Goal: Entertainment & Leisure: Browse casually

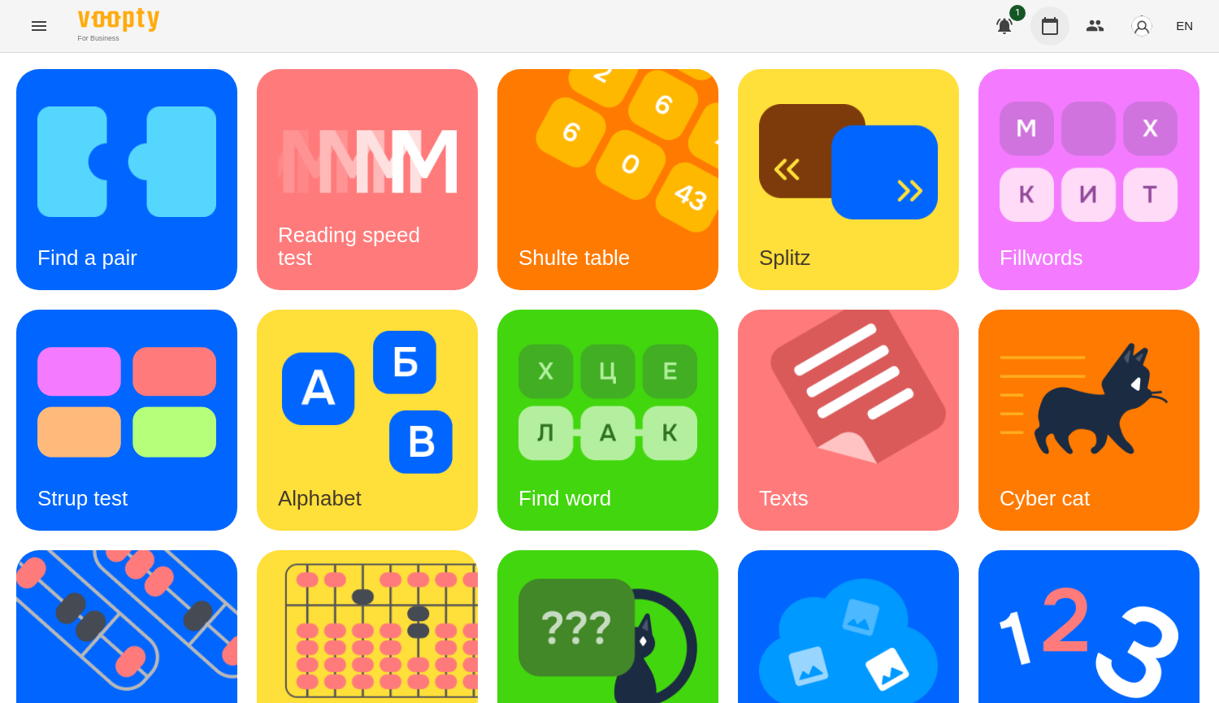
click at [1060, 34] on icon "button" at bounding box center [1050, 26] width 20 height 20
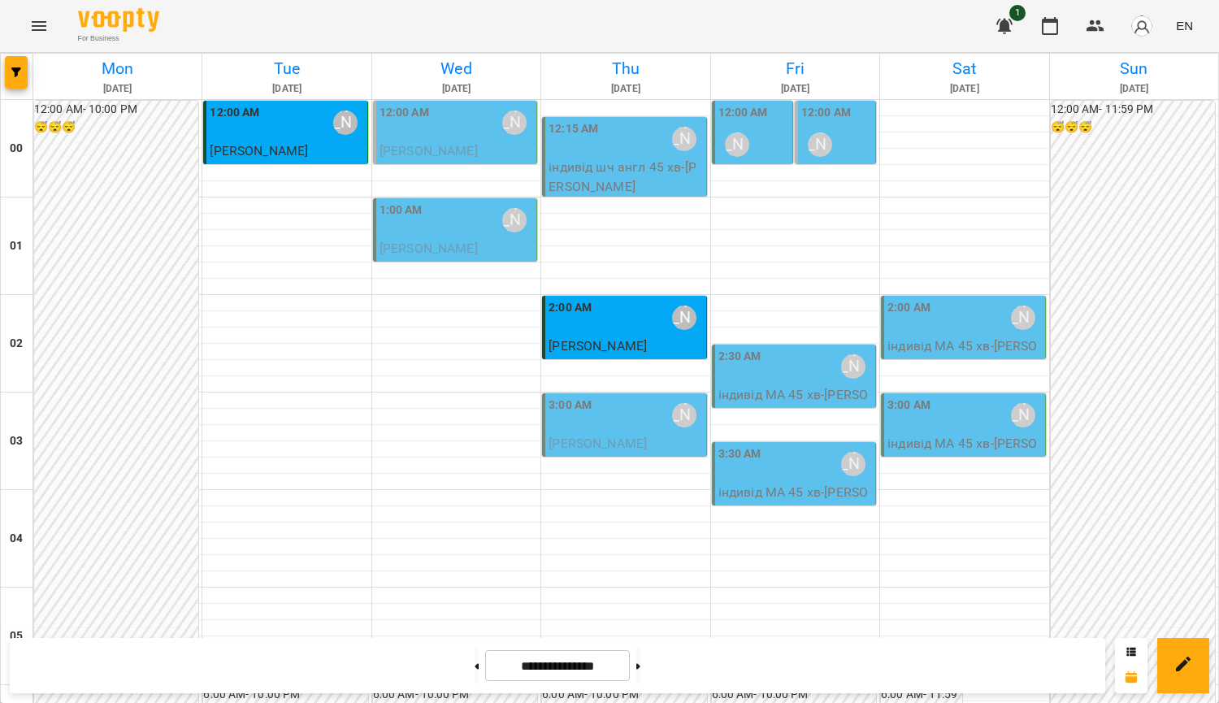
click at [632, 420] on div "3:00 AM [PERSON_NAME]" at bounding box center [625, 415] width 154 height 37
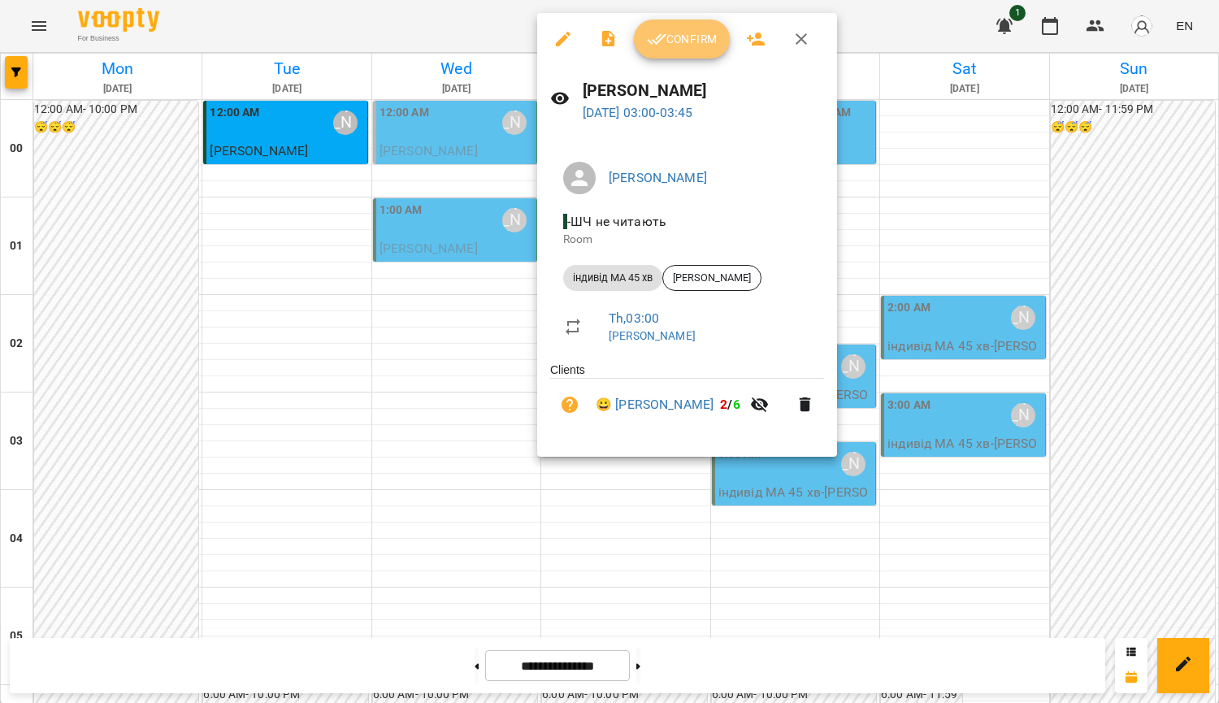
click at [680, 38] on span "Confirm" at bounding box center [682, 39] width 70 height 20
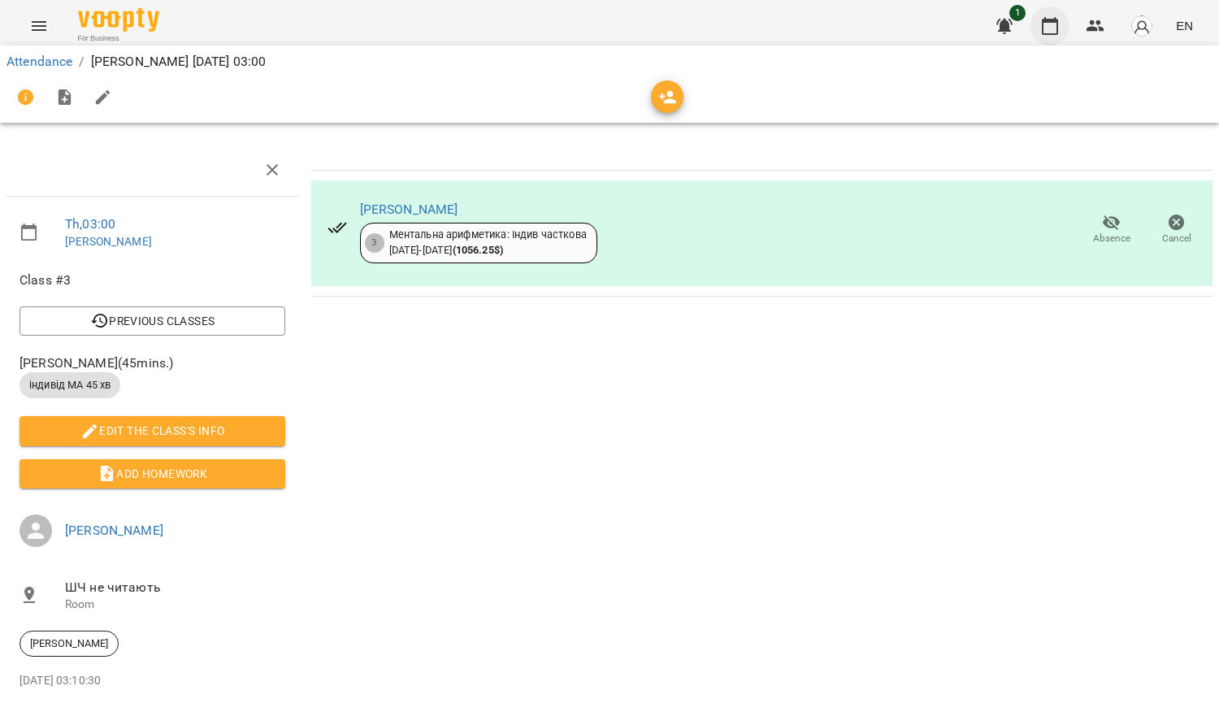
click at [1058, 28] on icon "button" at bounding box center [1050, 26] width 16 height 18
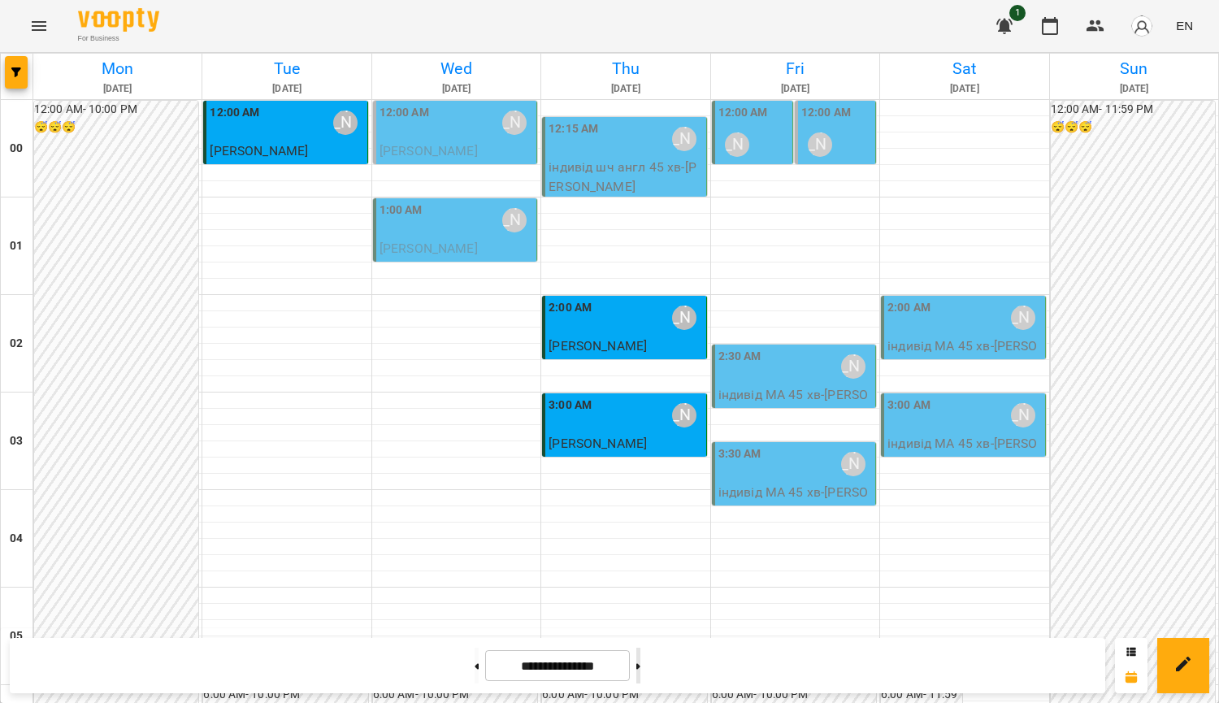
click at [640, 661] on button at bounding box center [638, 666] width 4 height 36
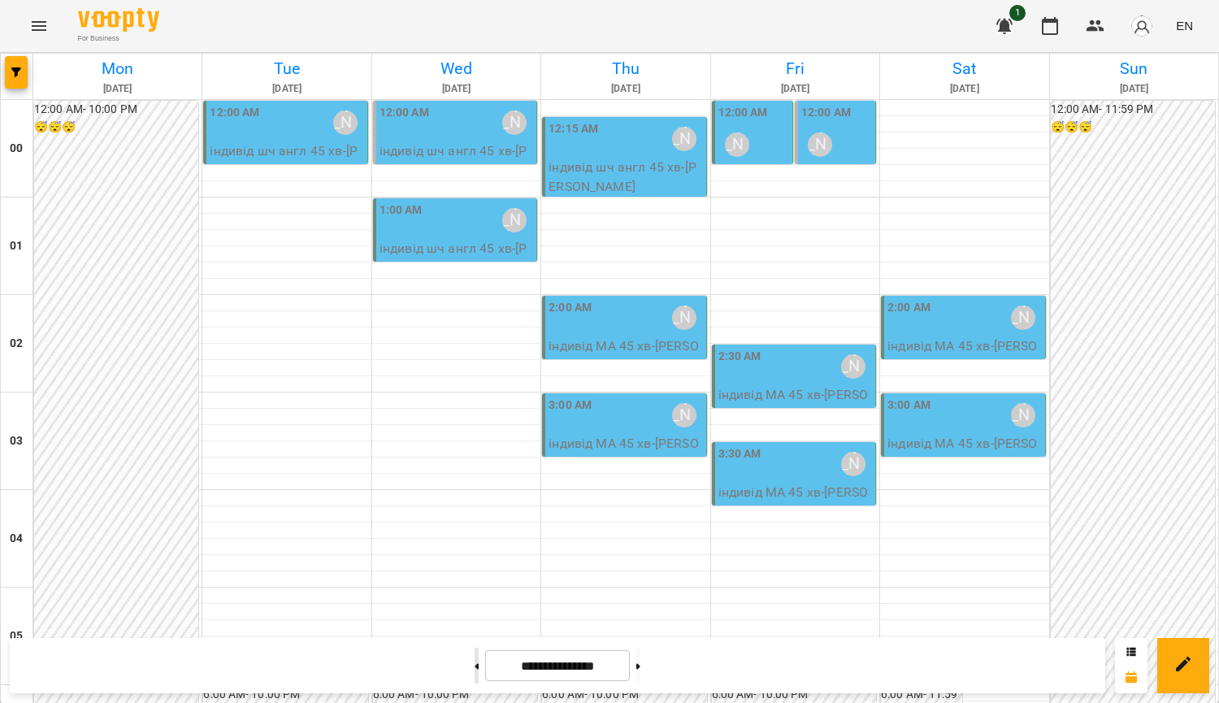
click at [475, 663] on button at bounding box center [477, 666] width 4 height 36
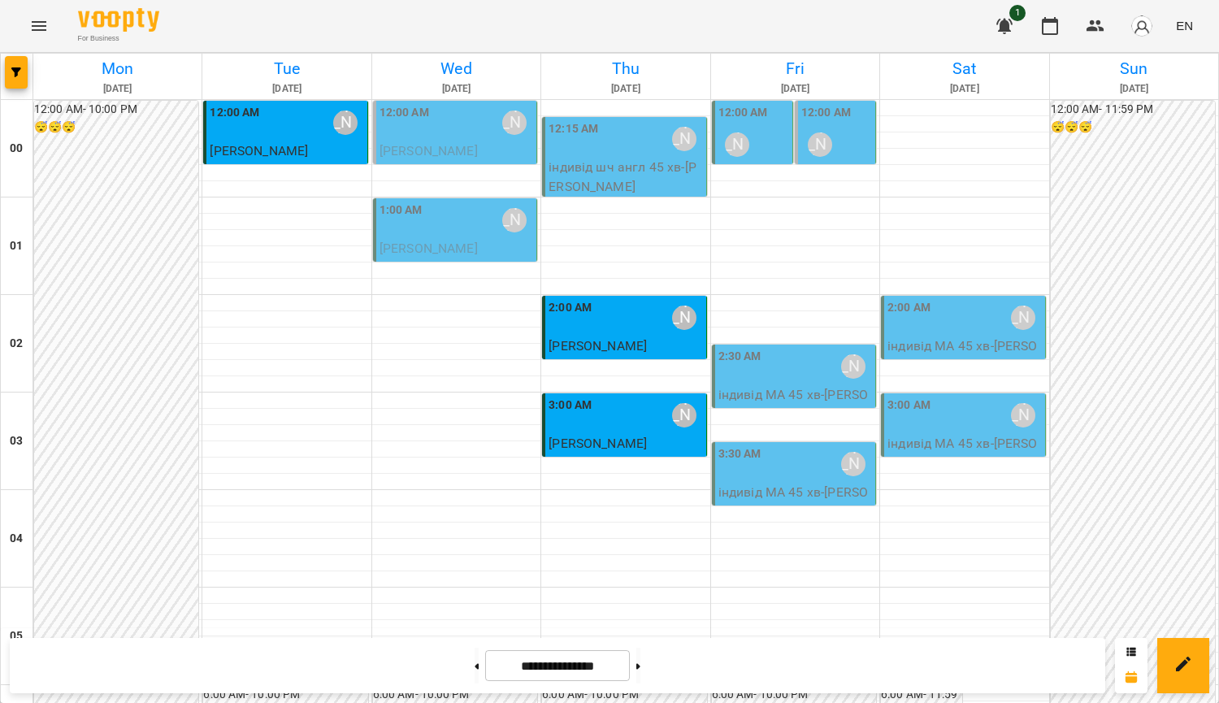
click at [750, 150] on div "12:00 AM [PERSON_NAME]" at bounding box center [753, 133] width 71 height 59
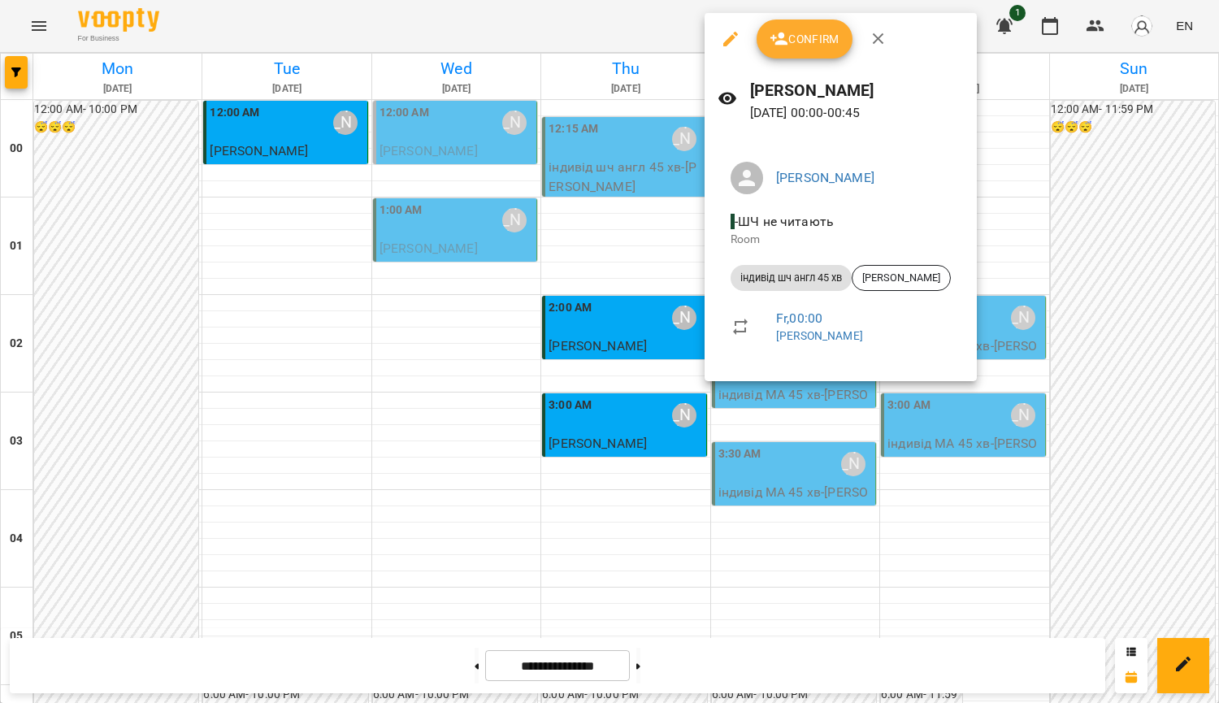
click at [1117, 153] on div at bounding box center [609, 351] width 1219 height 703
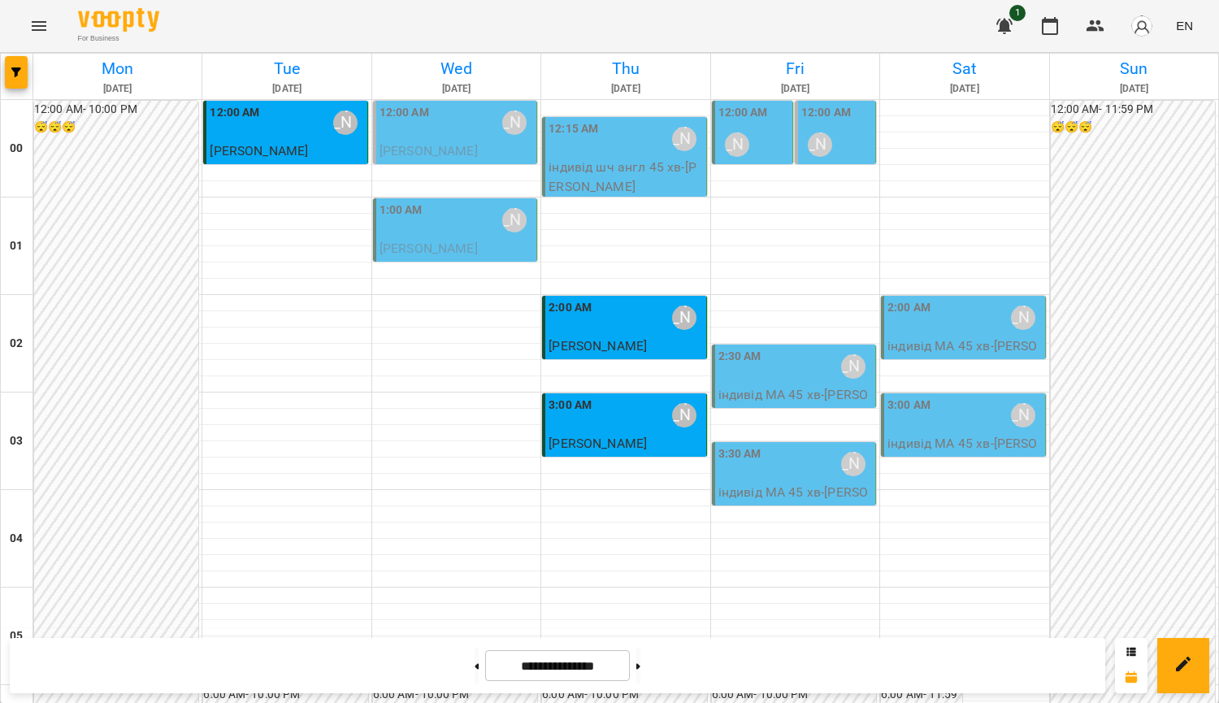
click at [746, 145] on div "[PERSON_NAME]" at bounding box center [736, 144] width 37 height 37
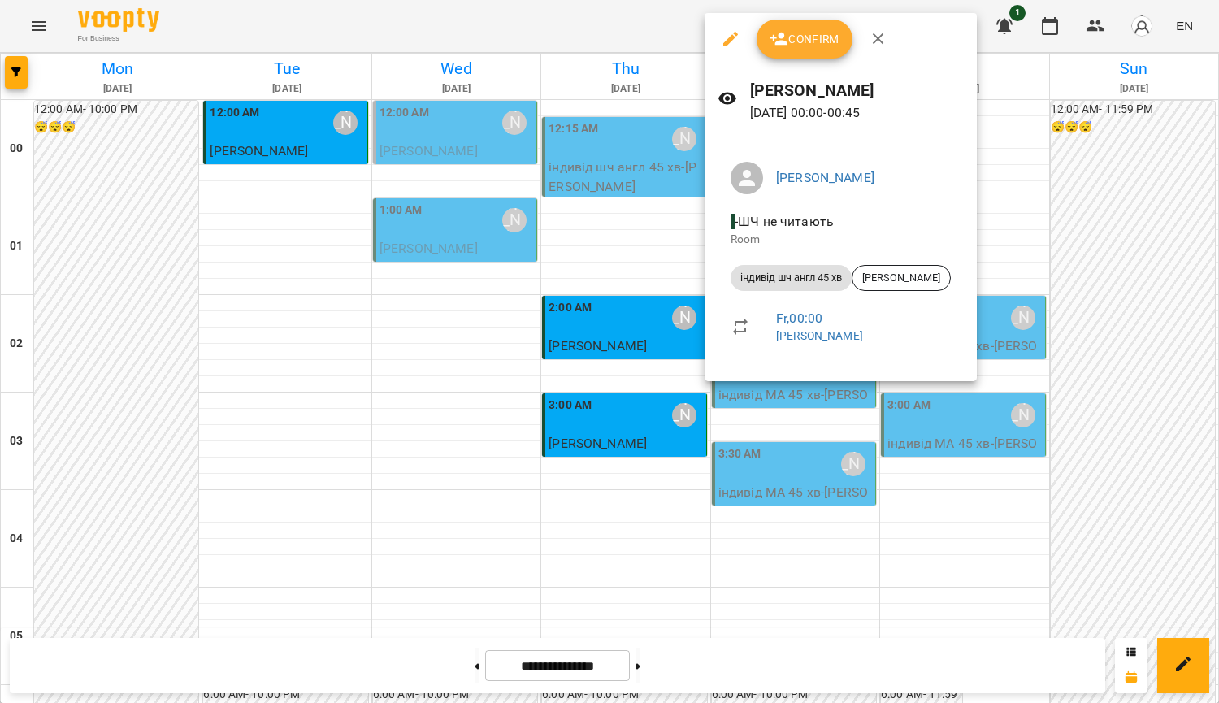
click at [1113, 184] on div at bounding box center [609, 351] width 1219 height 703
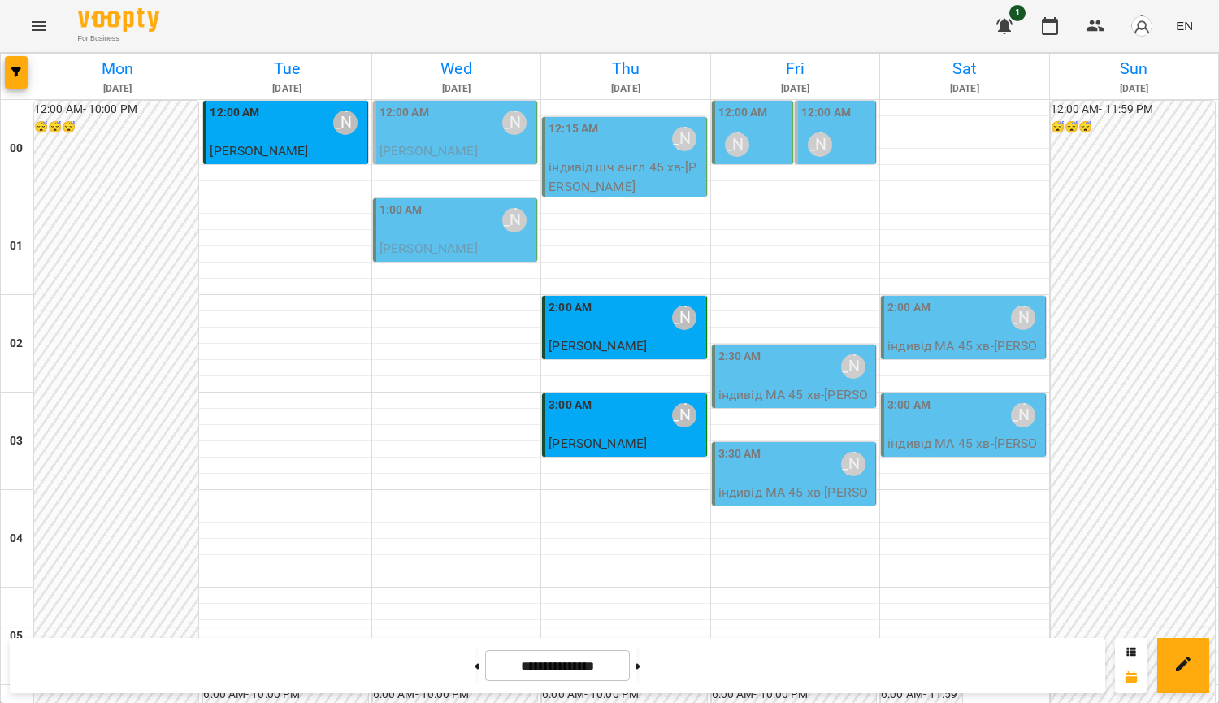
click at [853, 141] on div "12:00 AM [PERSON_NAME]" at bounding box center [836, 133] width 71 height 59
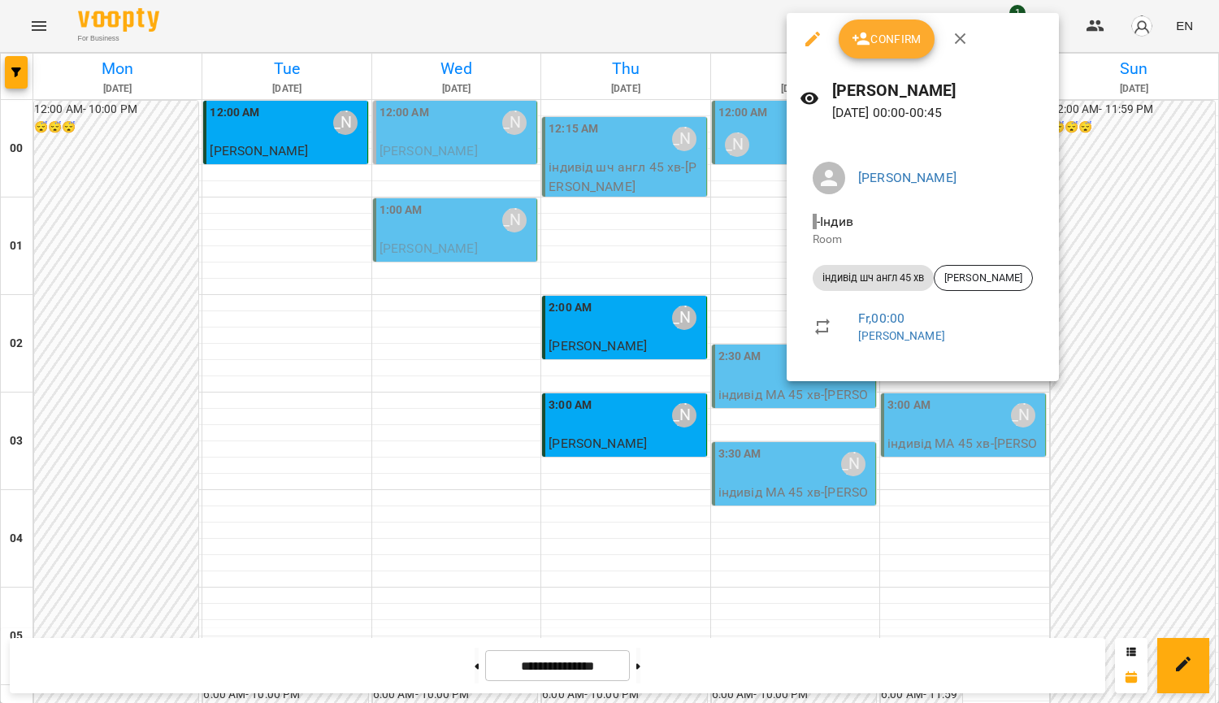
click at [1110, 188] on div at bounding box center [609, 351] width 1219 height 703
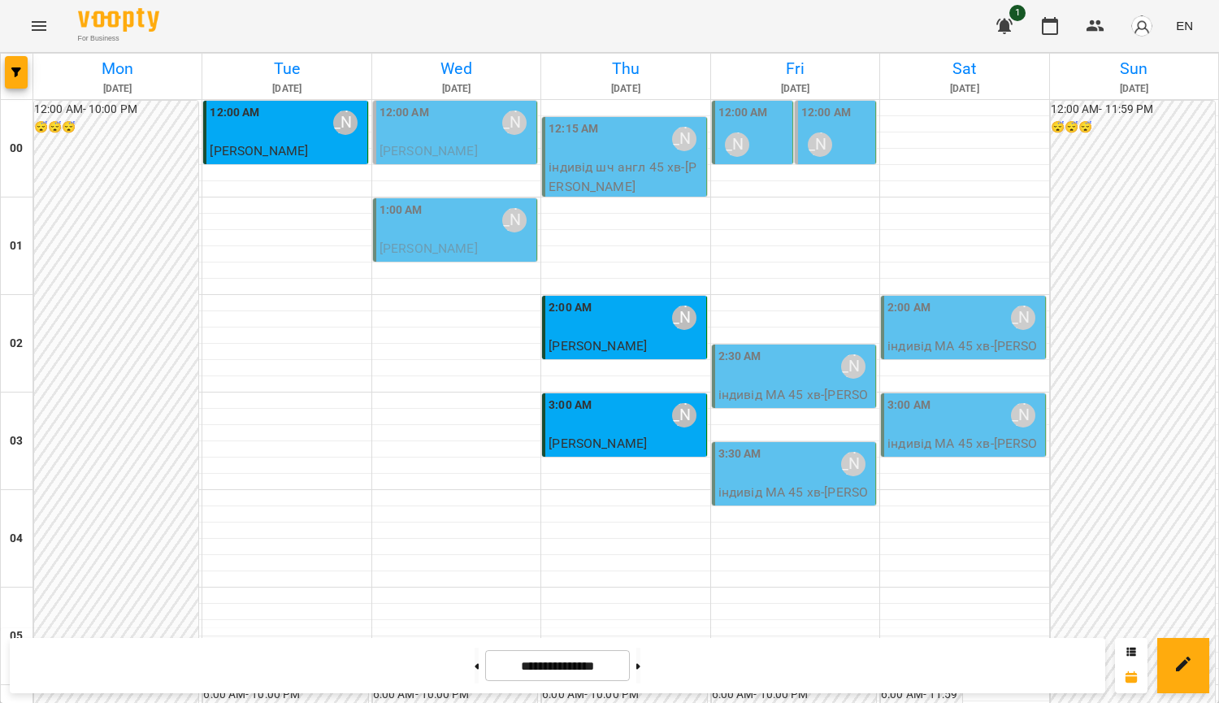
scroll to position [1404, 0]
click at [640, 668] on button at bounding box center [638, 666] width 4 height 36
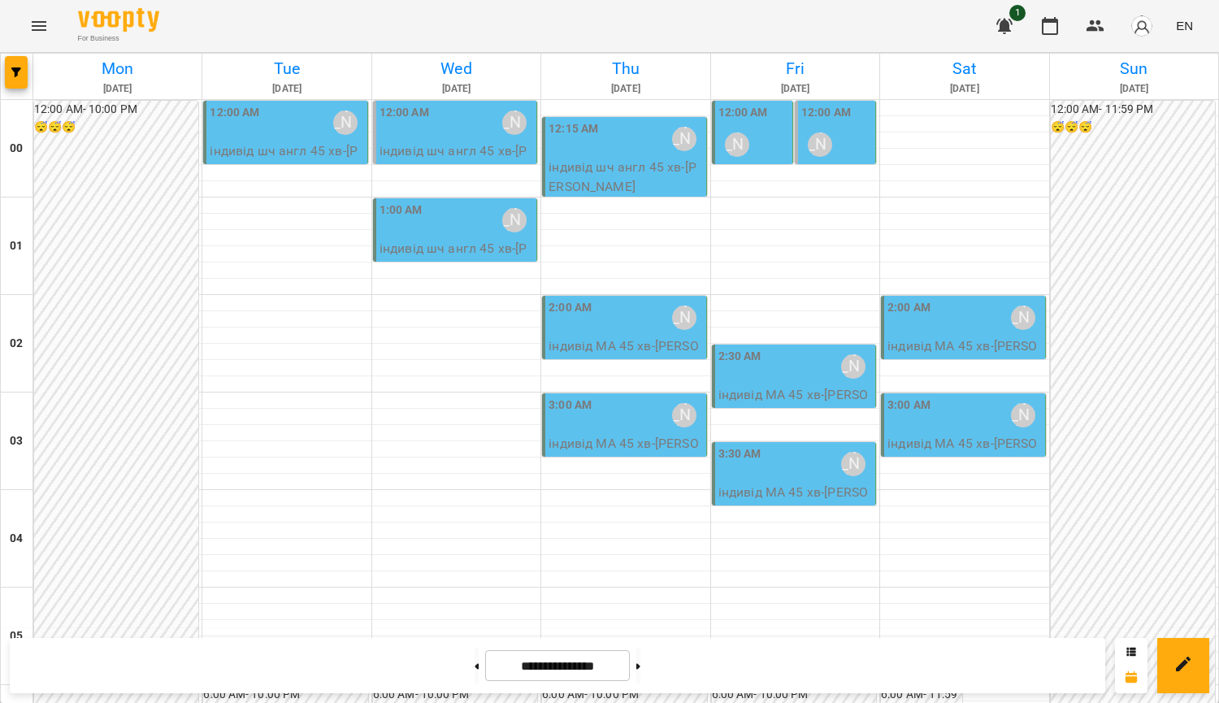
scroll to position [1810, 0]
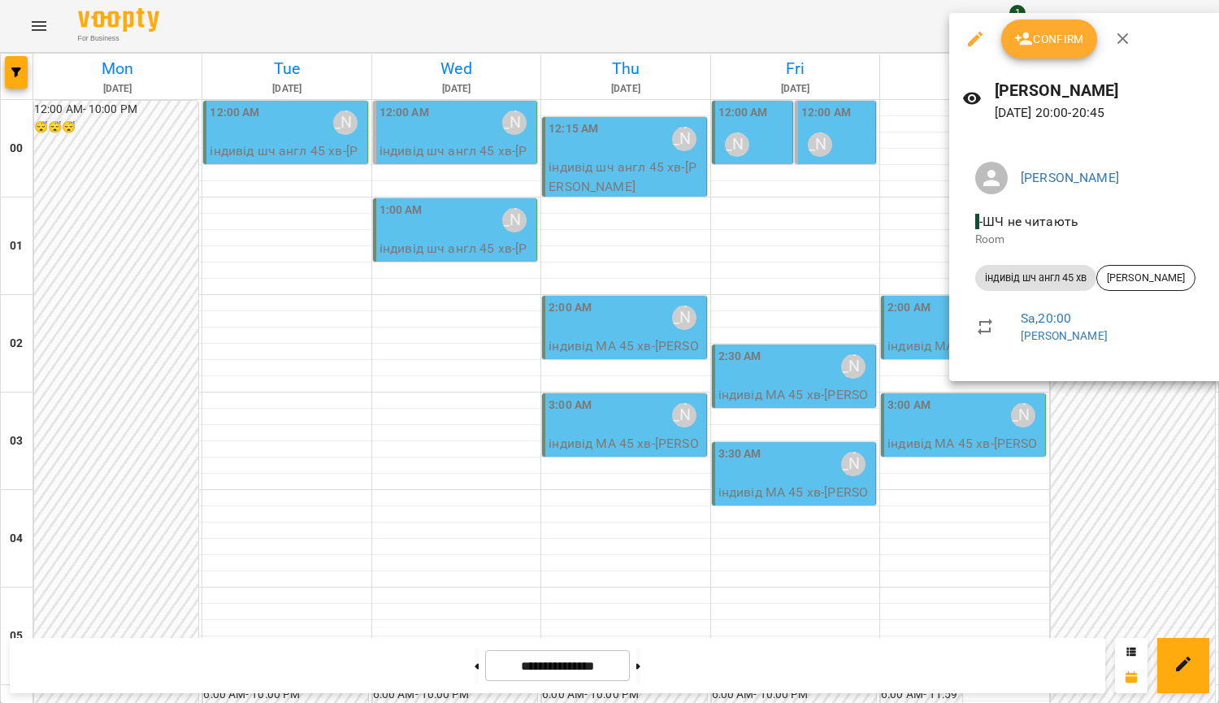
click at [793, 301] on div at bounding box center [609, 351] width 1219 height 703
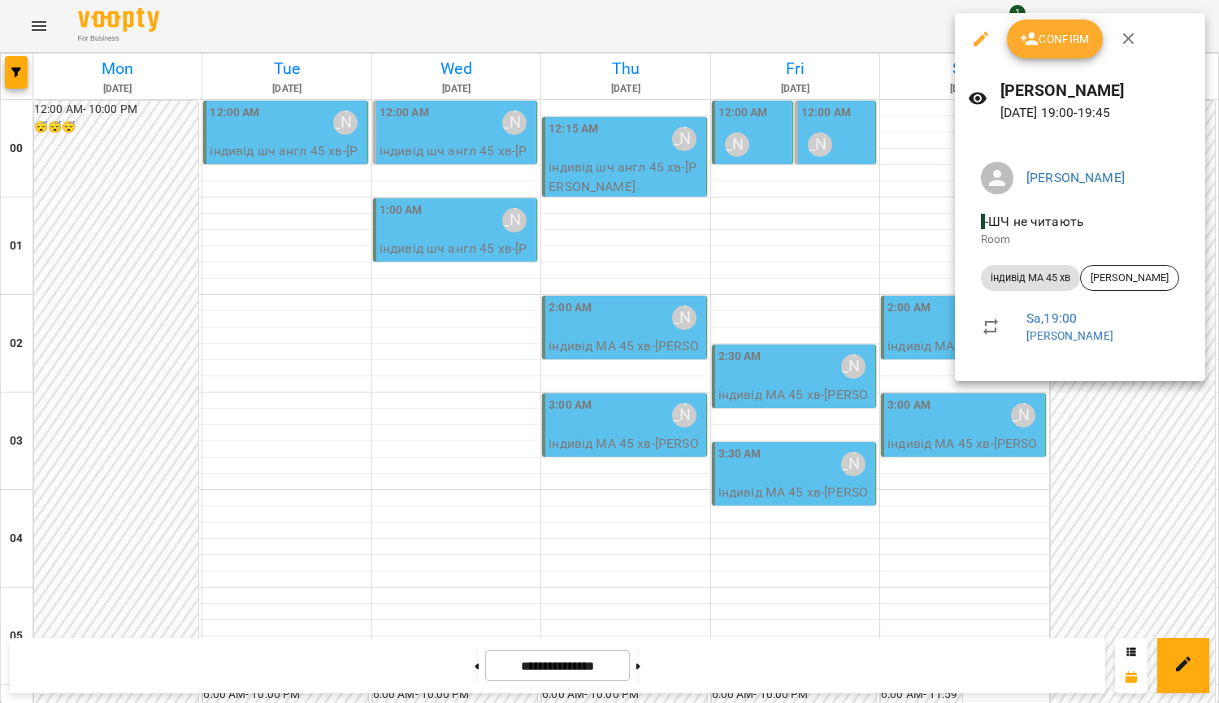
click at [606, 292] on div at bounding box center [609, 351] width 1219 height 703
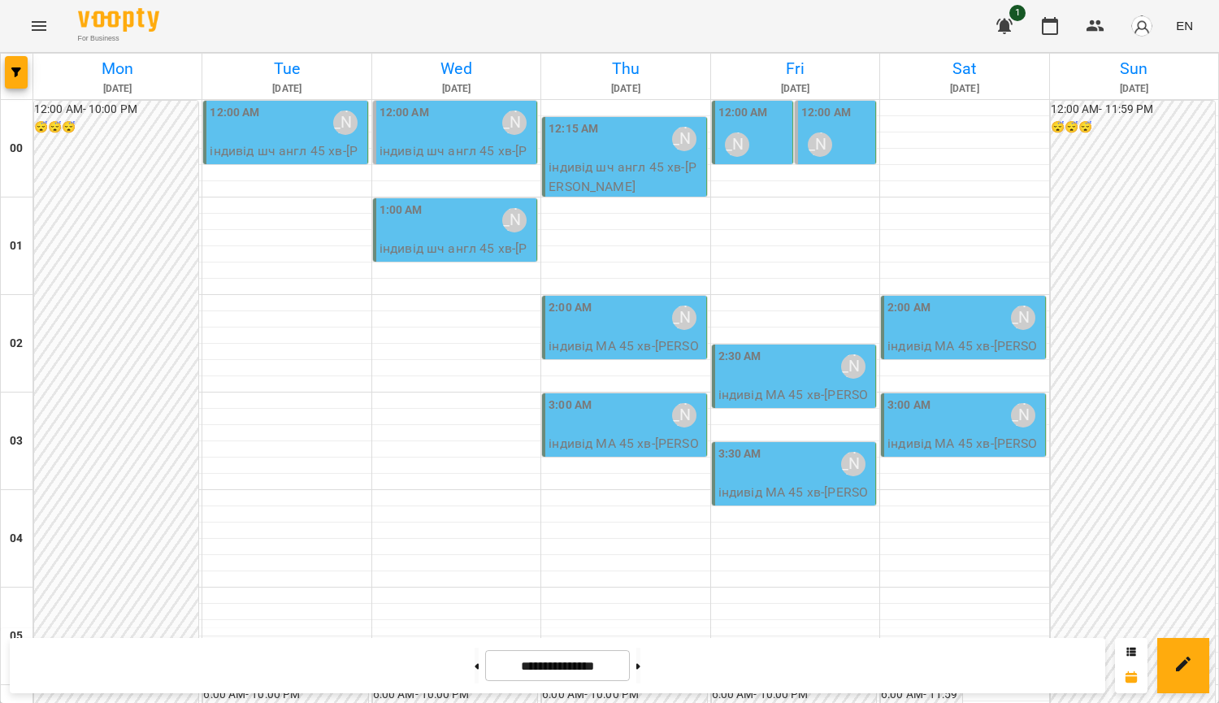
scroll to position [1567, 0]
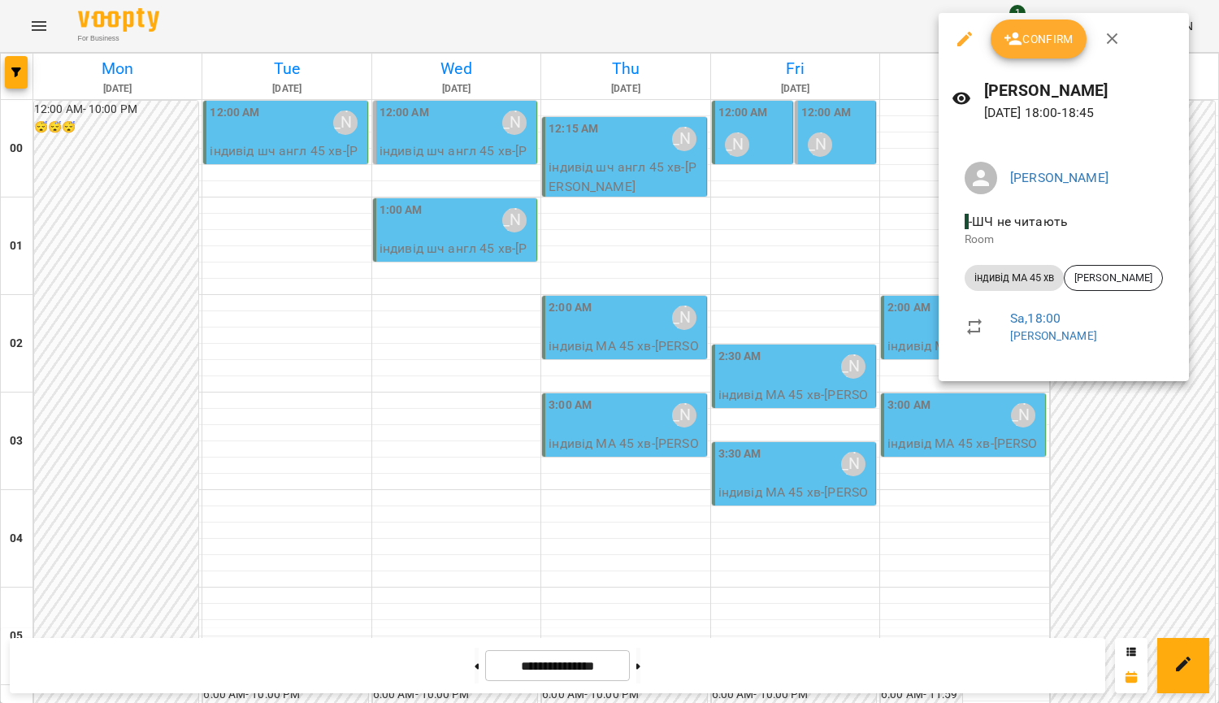
click at [729, 401] on div at bounding box center [609, 351] width 1219 height 703
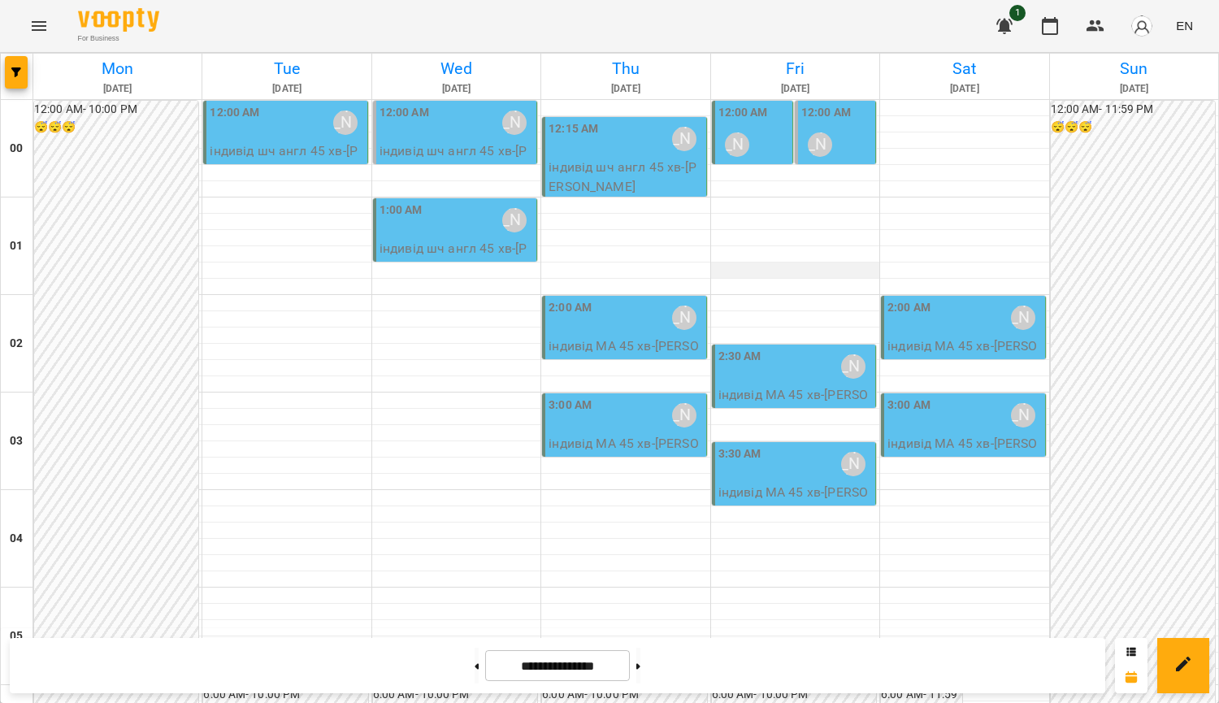
scroll to position [0, 0]
click at [475, 666] on button at bounding box center [477, 666] width 4 height 36
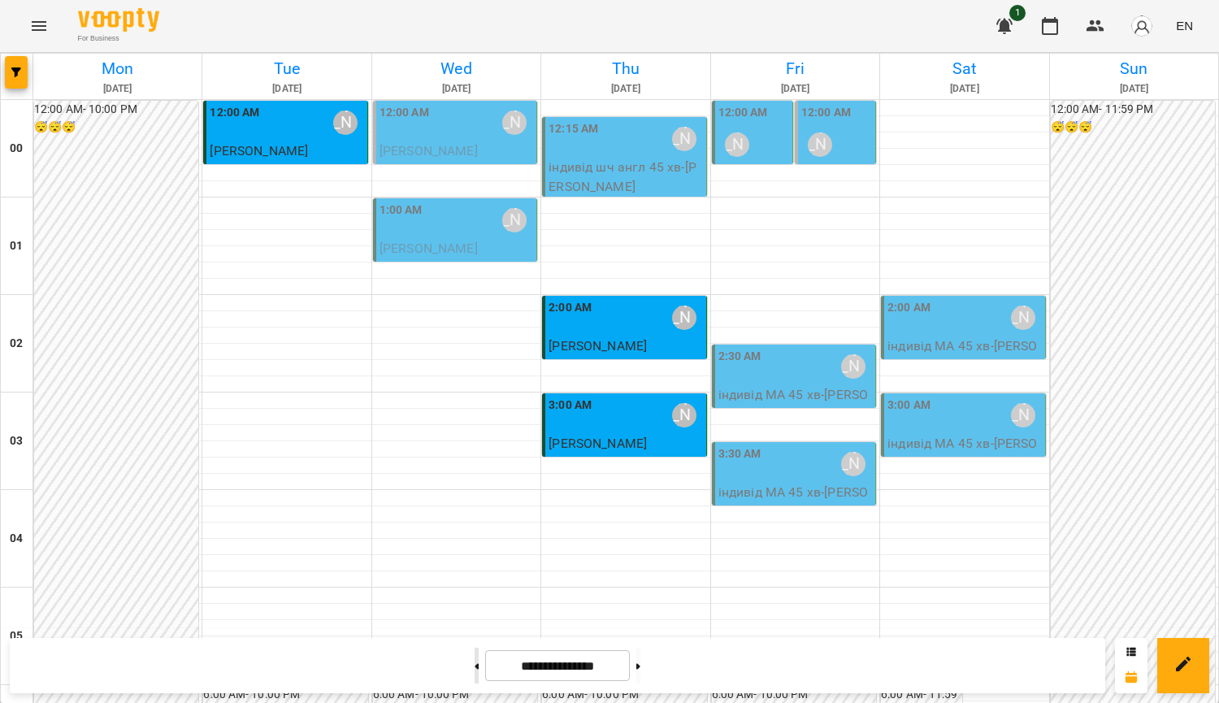
click at [475, 650] on button at bounding box center [477, 666] width 4 height 36
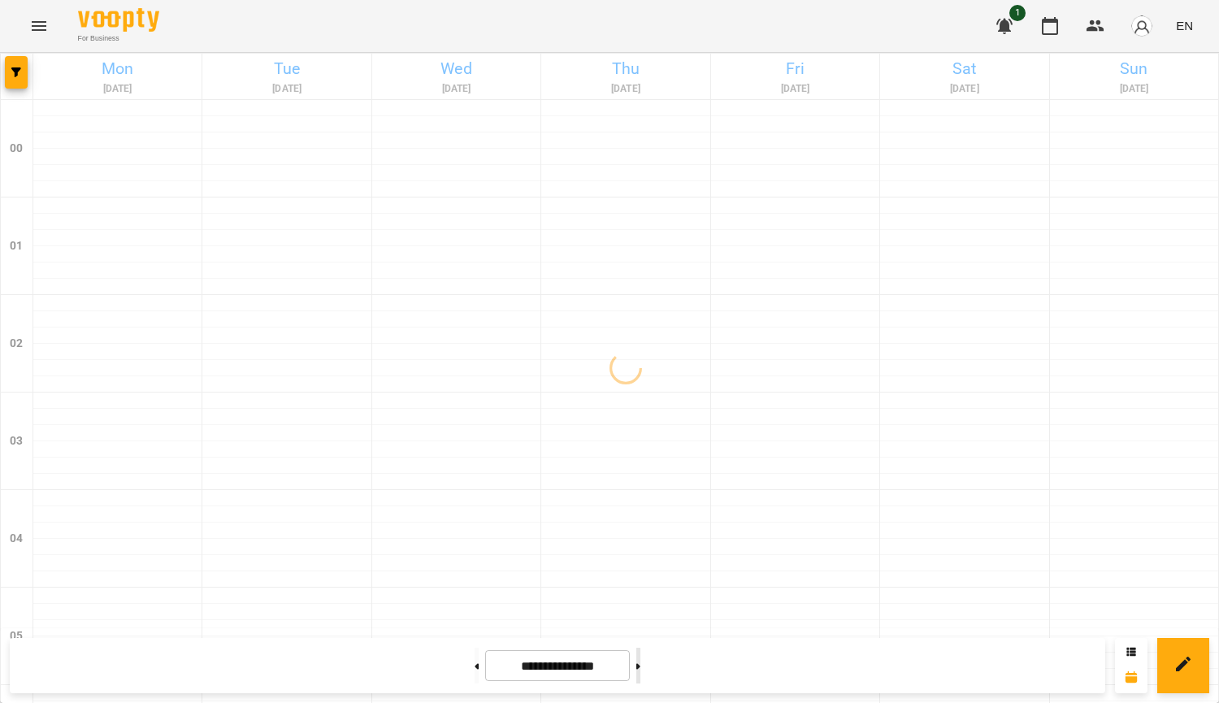
click at [640, 652] on button at bounding box center [638, 666] width 4 height 36
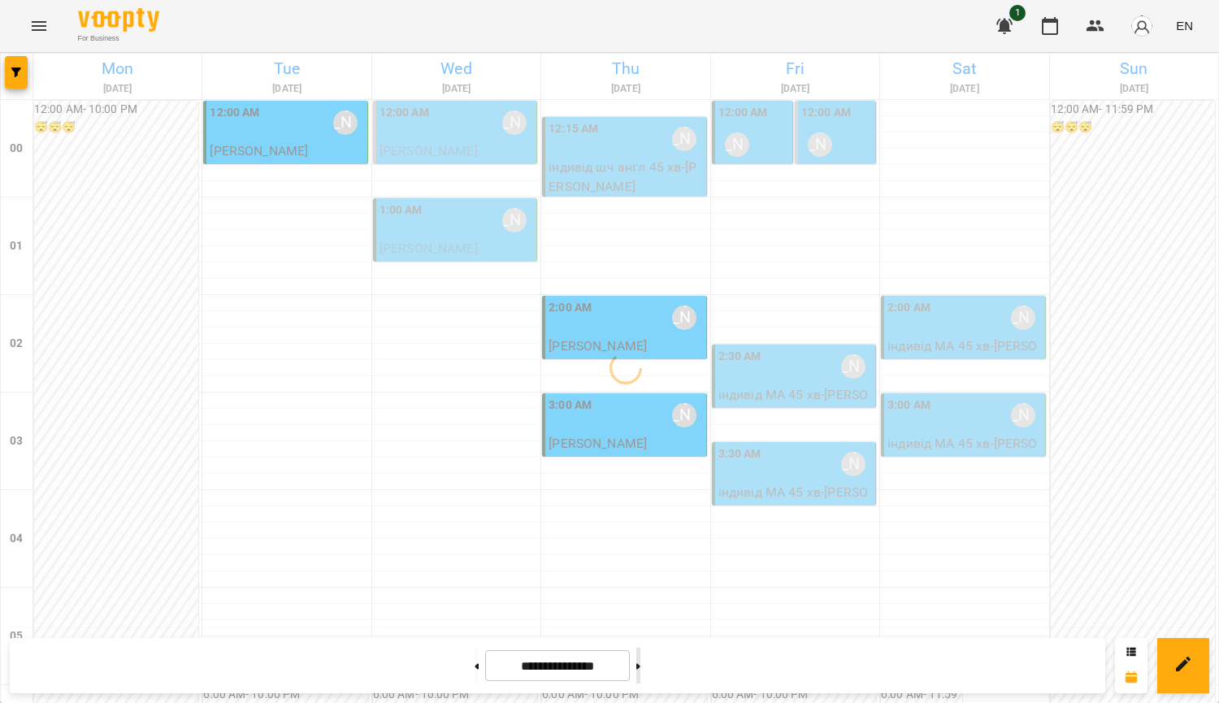
click at [640, 652] on button at bounding box center [638, 666] width 4 height 36
type input "**********"
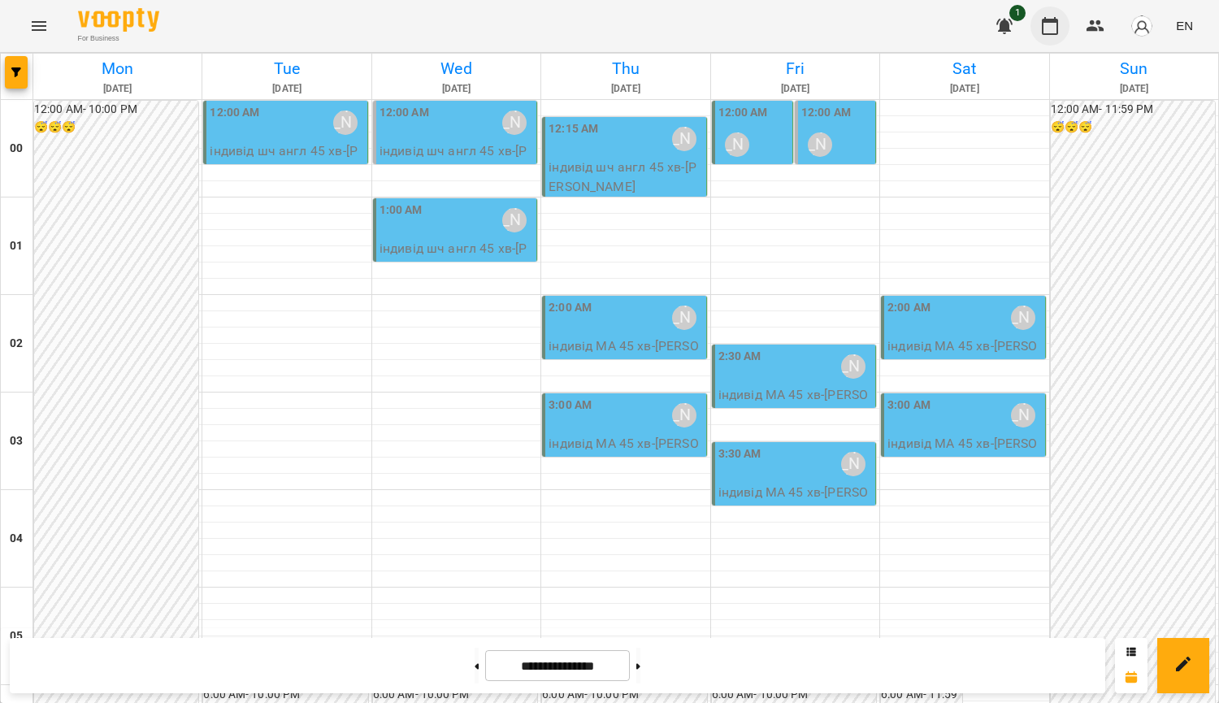
drag, startPoint x: 1059, startPoint y: 24, endPoint x: 1054, endPoint y: 35, distance: 11.6
click at [1059, 24] on icon "button" at bounding box center [1050, 26] width 20 height 20
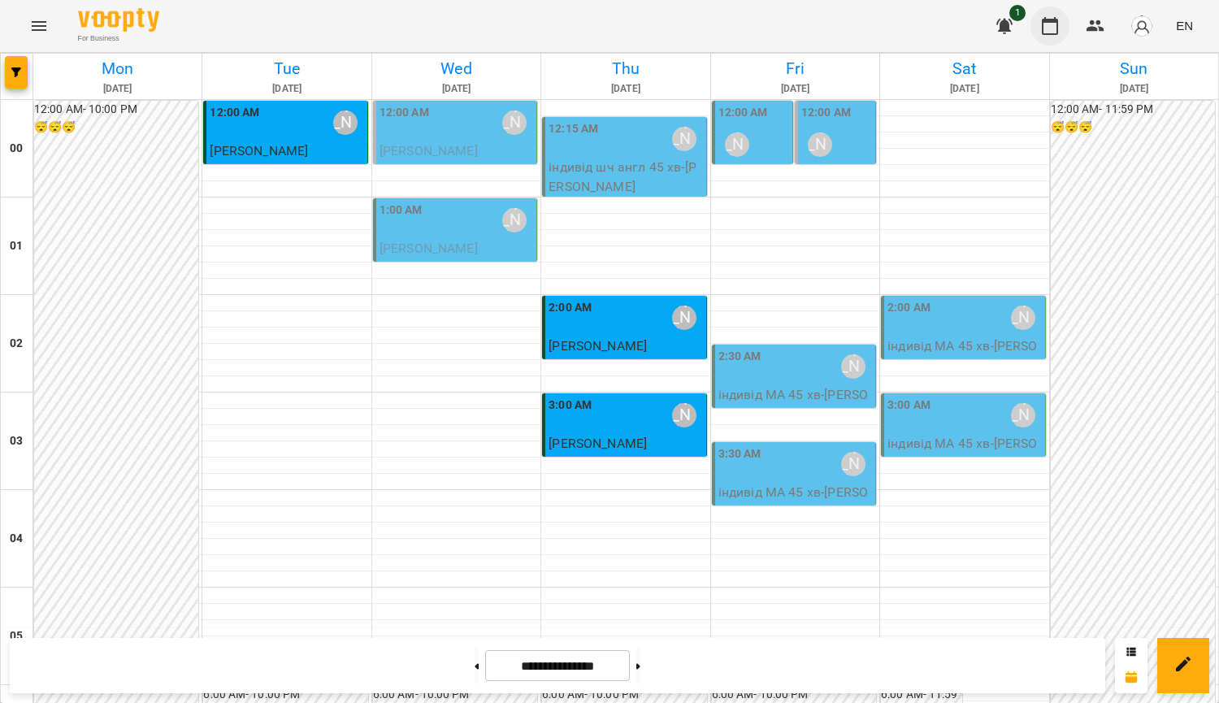
click at [1051, 28] on icon "button" at bounding box center [1050, 26] width 20 height 20
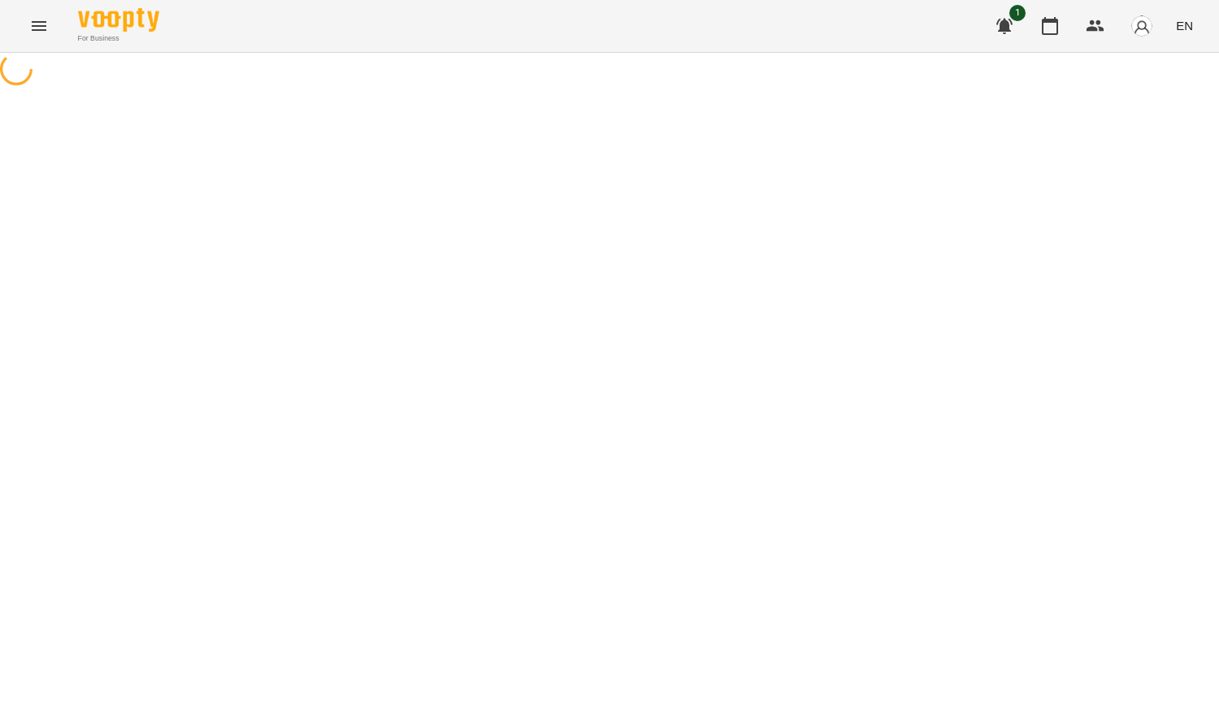
click at [48, 29] on icon "Menu" at bounding box center [39, 26] width 20 height 20
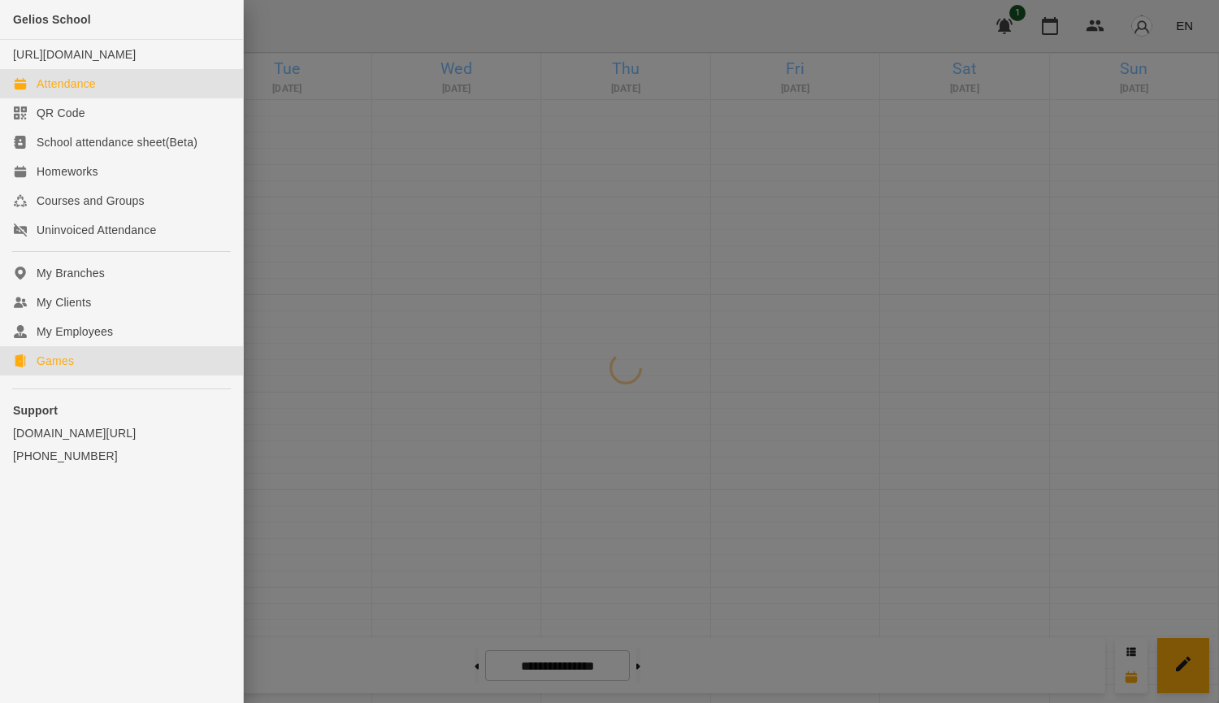
click at [87, 373] on link "Games" at bounding box center [121, 360] width 243 height 29
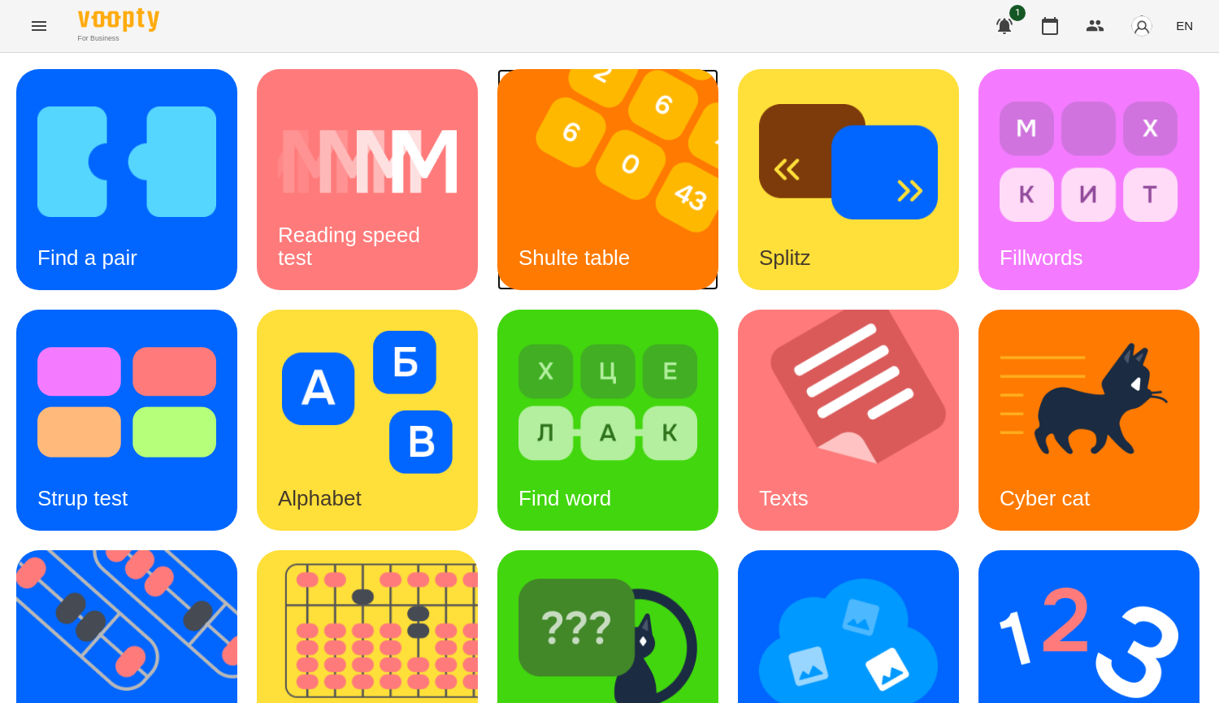
click at [537, 215] on img at bounding box center [617, 179] width 241 height 221
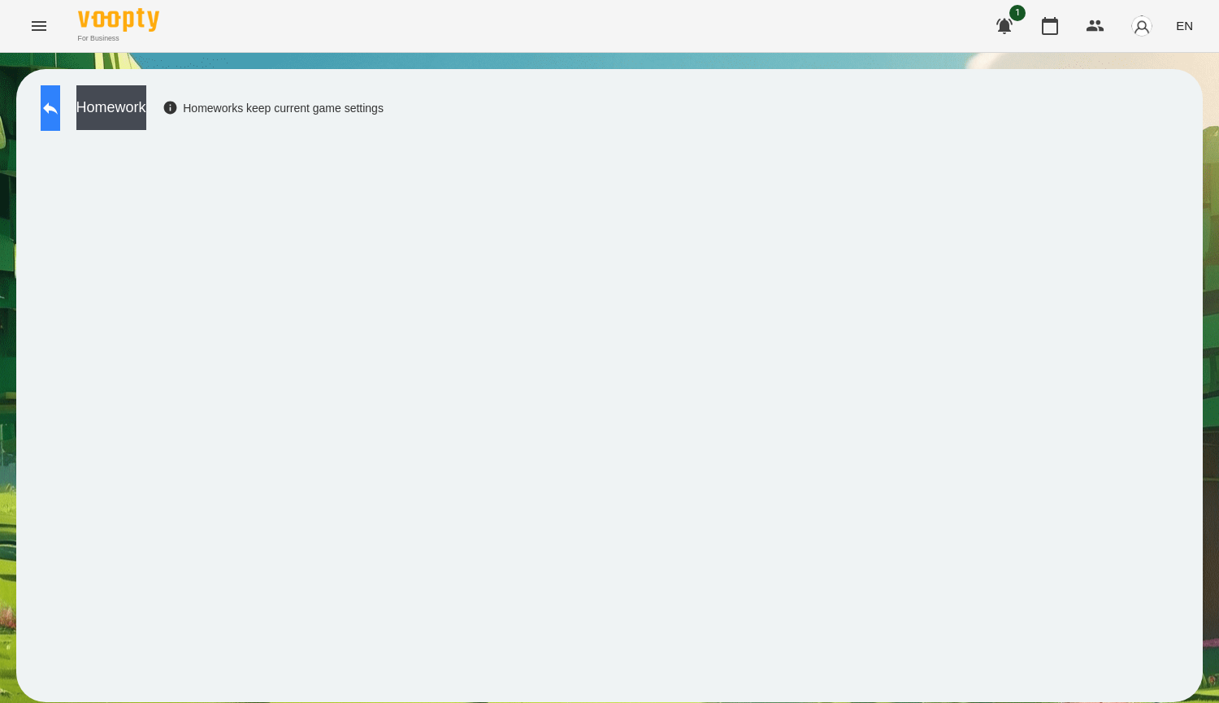
click at [58, 111] on icon at bounding box center [50, 108] width 15 height 12
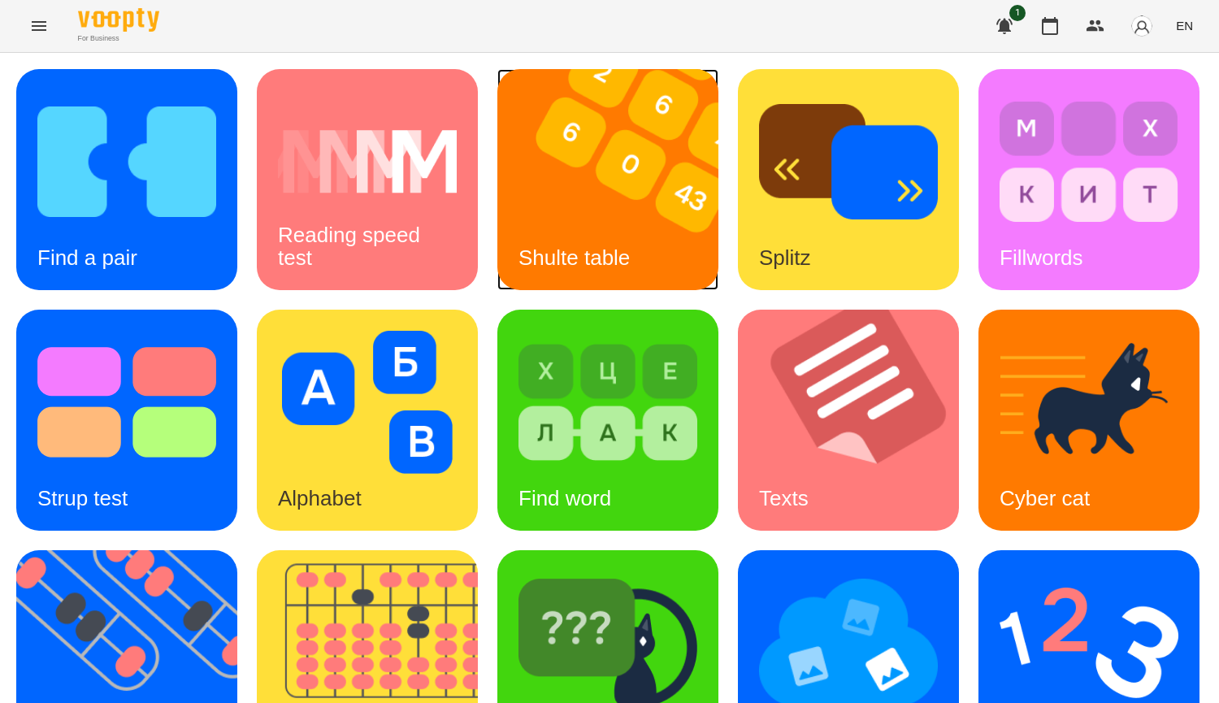
click at [612, 227] on div "Shulte table" at bounding box center [574, 258] width 154 height 64
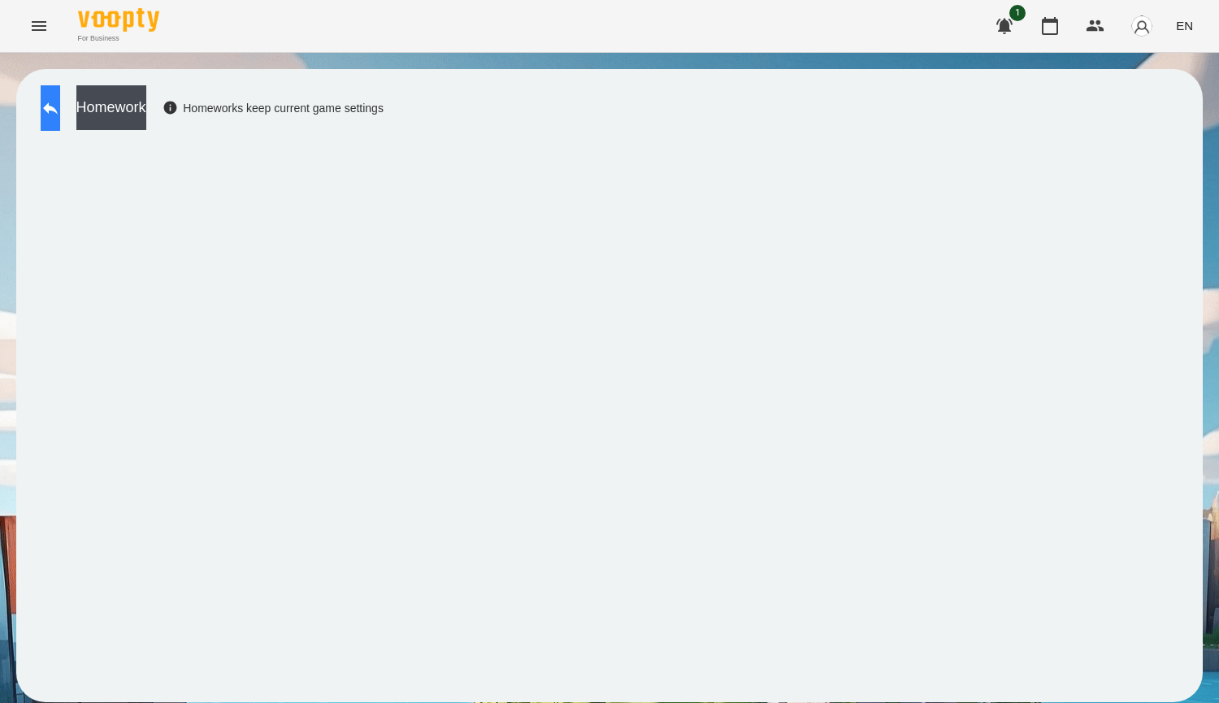
click at [60, 117] on icon at bounding box center [51, 108] width 20 height 20
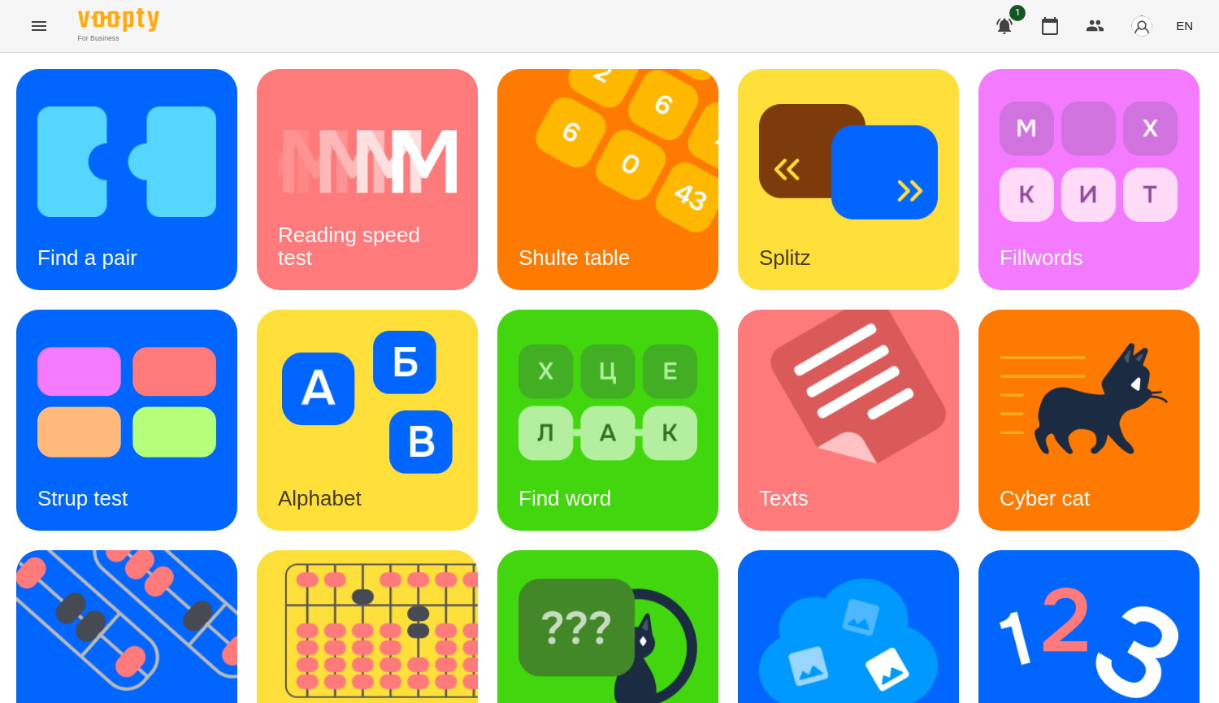
scroll to position [566, 0]
click at [518, 571] on img at bounding box center [607, 642] width 179 height 143
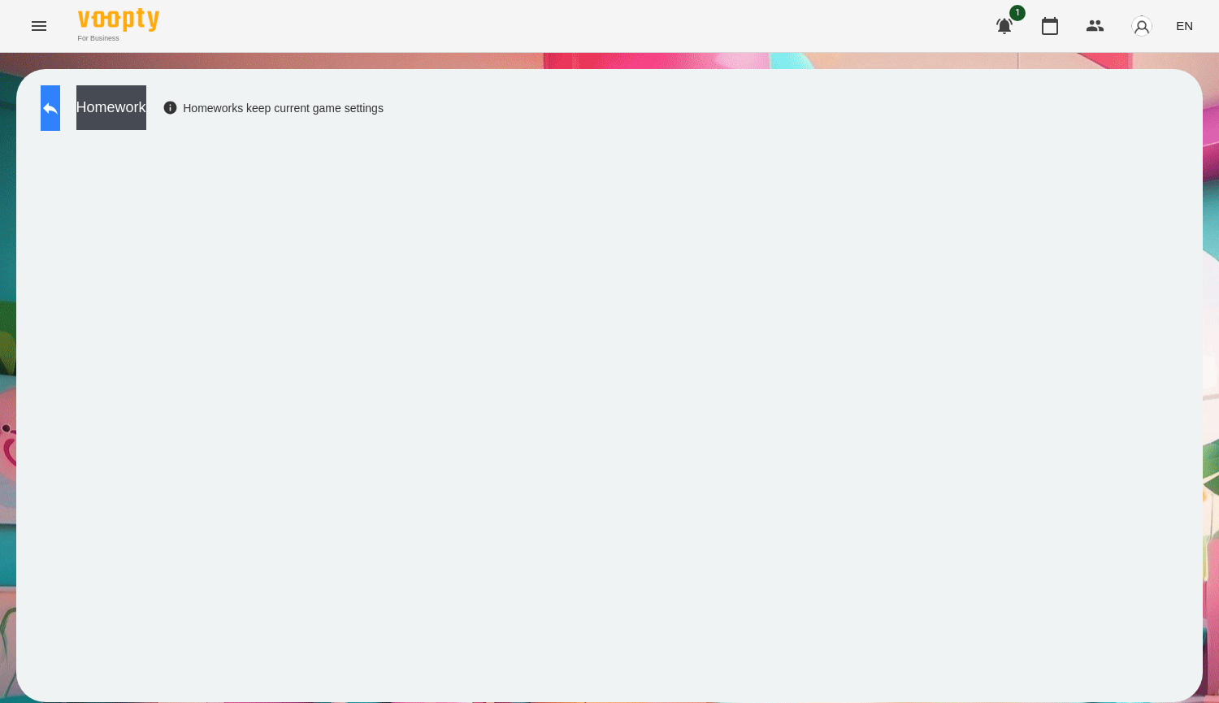
click at [58, 112] on icon at bounding box center [51, 108] width 20 height 20
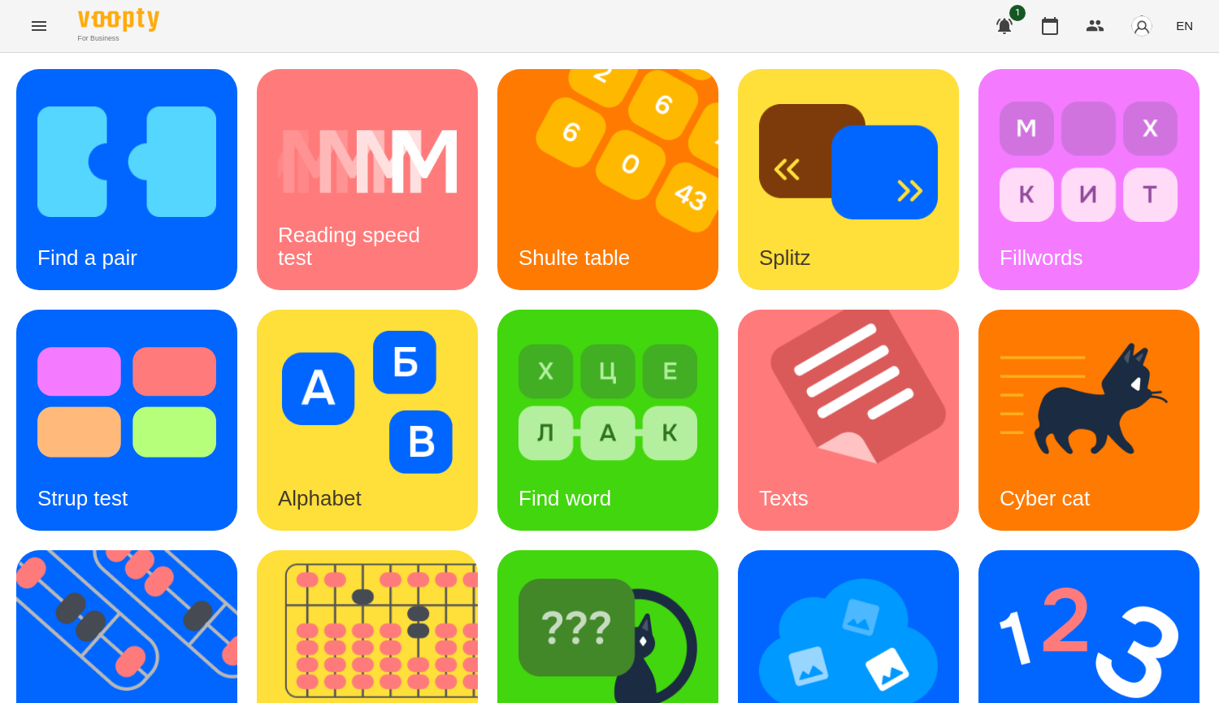
scroll to position [566, 0]
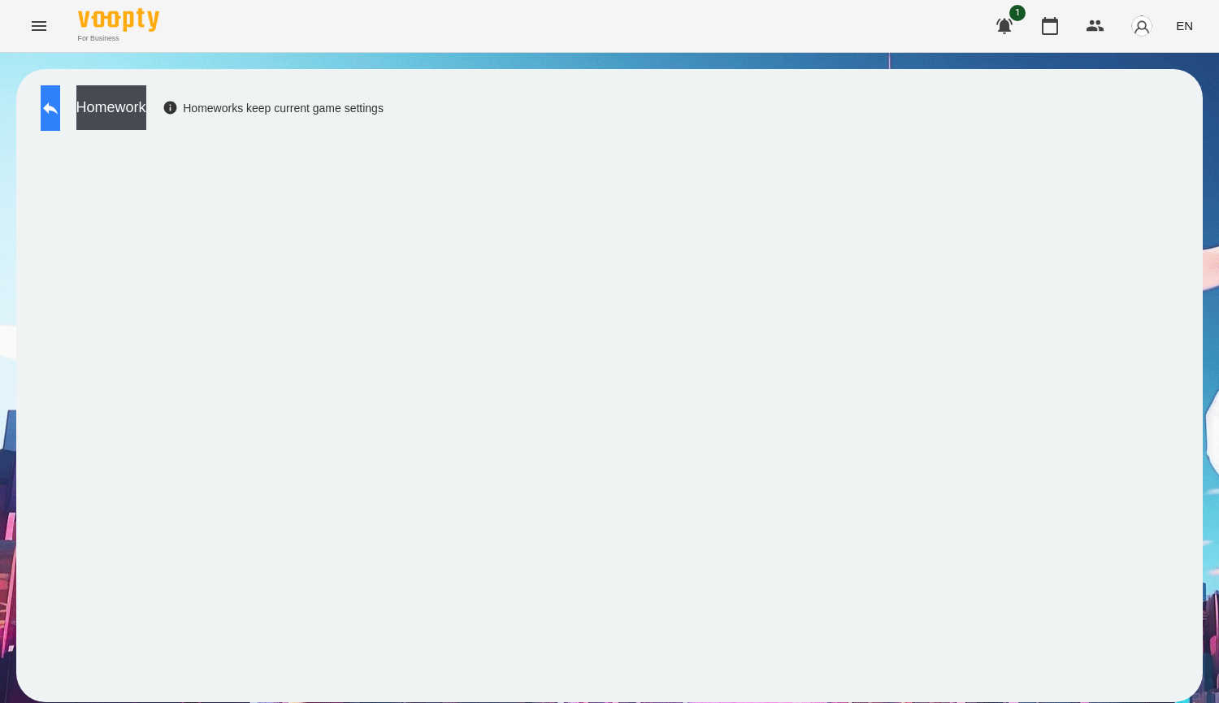
click at [60, 119] on button at bounding box center [51, 108] width 20 height 46
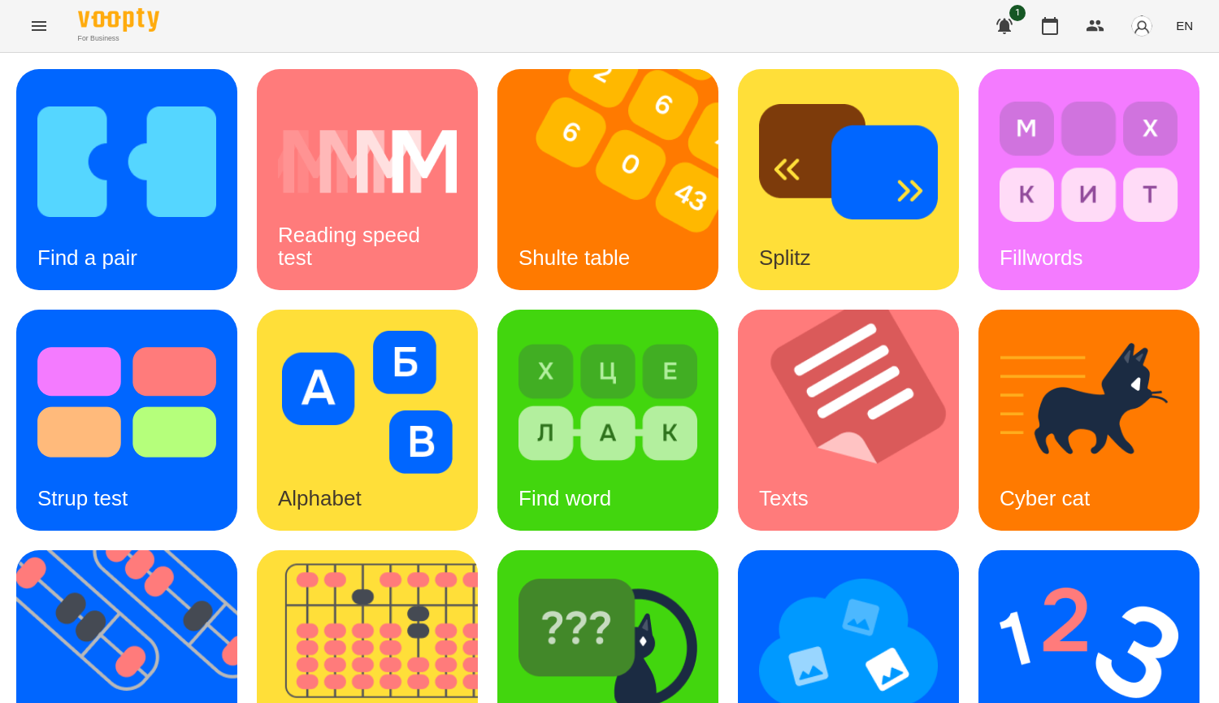
scroll to position [163, 0]
click at [738, 528] on img at bounding box center [858, 420] width 241 height 221
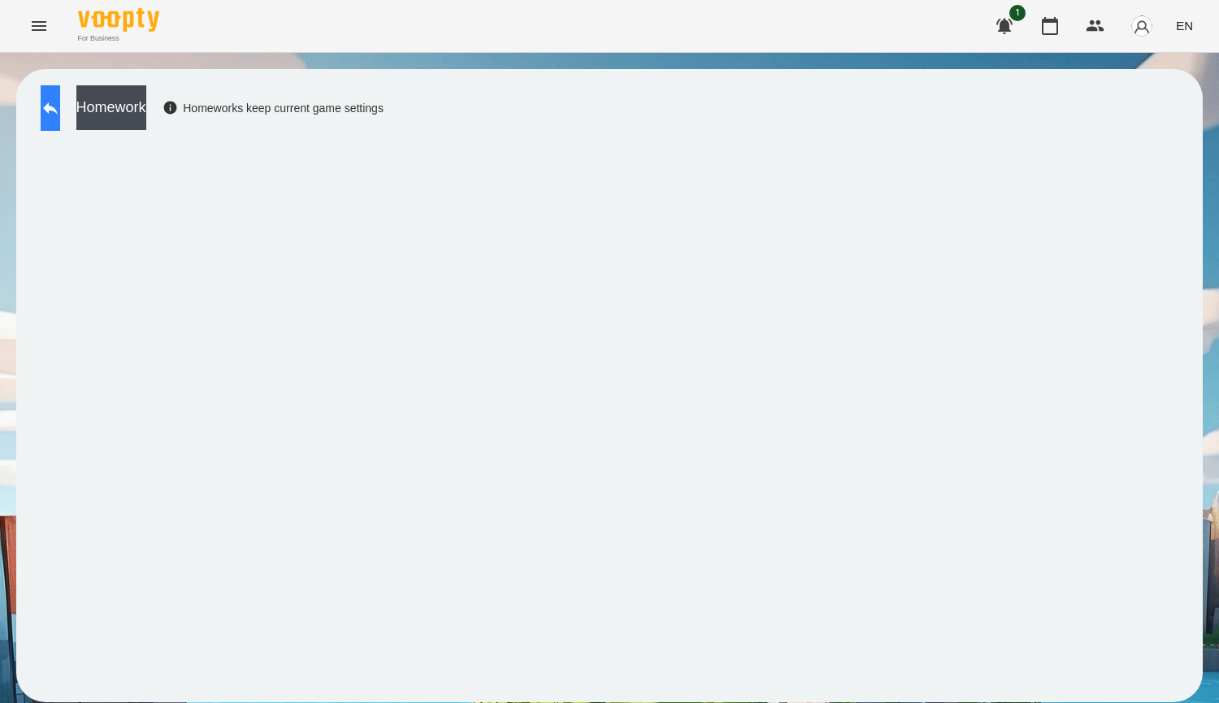
click at [58, 109] on icon at bounding box center [50, 108] width 15 height 12
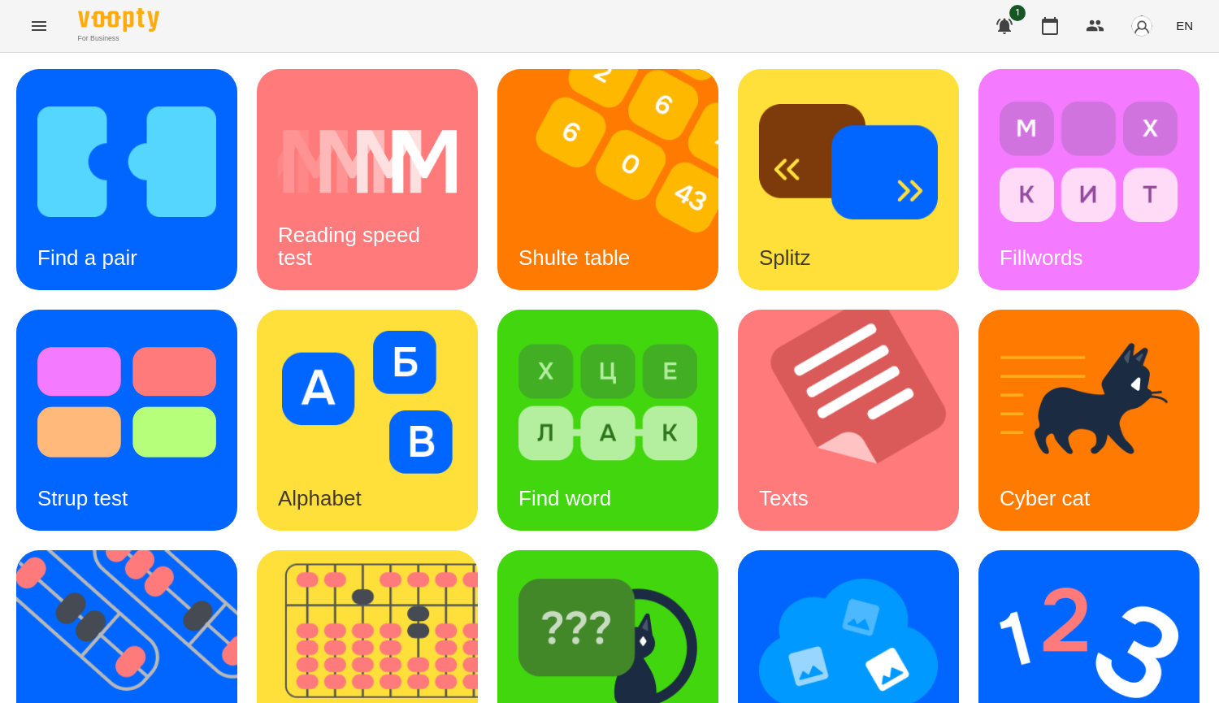
scroll to position [566, 0]
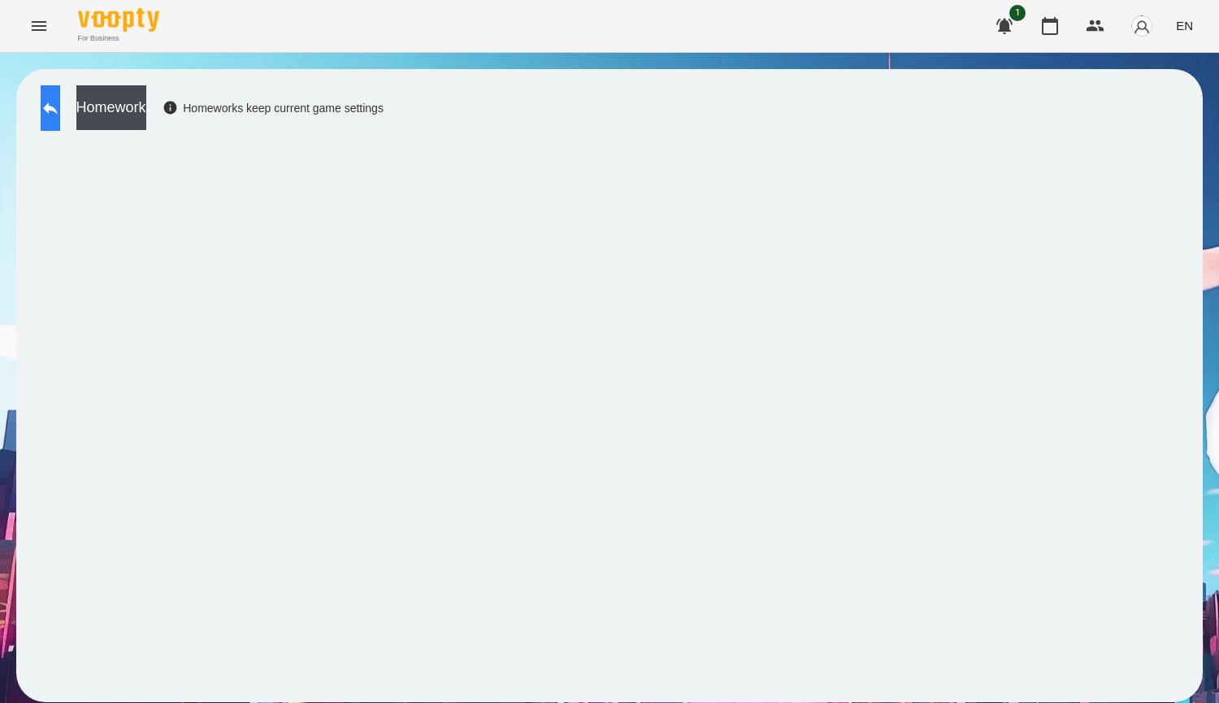
click at [60, 114] on icon at bounding box center [51, 108] width 20 height 20
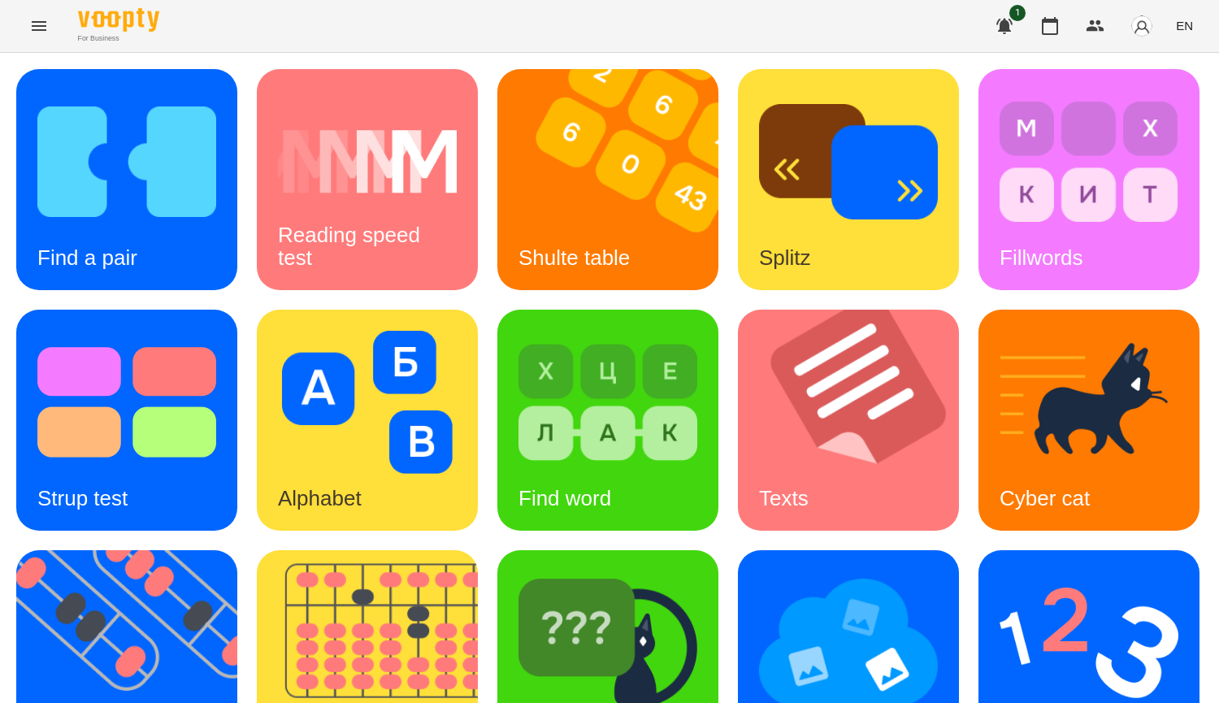
scroll to position [244, 0]
click at [738, 397] on img at bounding box center [858, 420] width 241 height 221
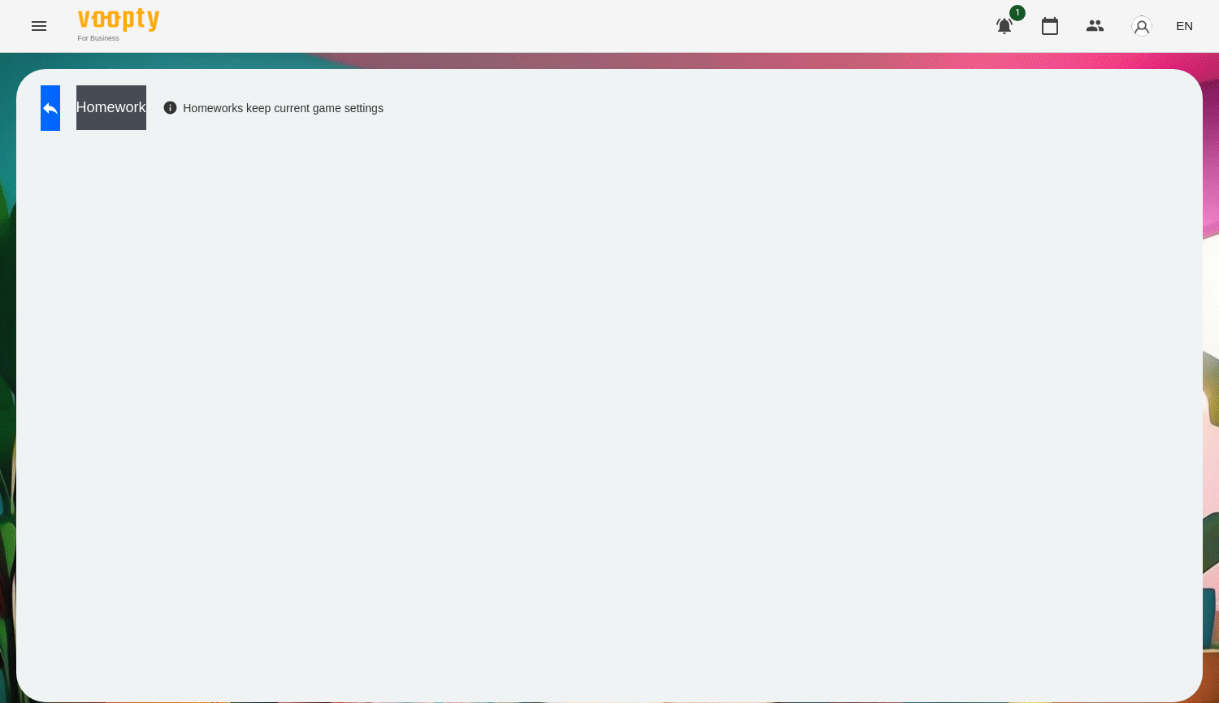
click at [371, 692] on div "Homework Homeworks keep current game settings" at bounding box center [609, 385] width 1186 height 633
click at [49, 113] on button at bounding box center [51, 108] width 20 height 46
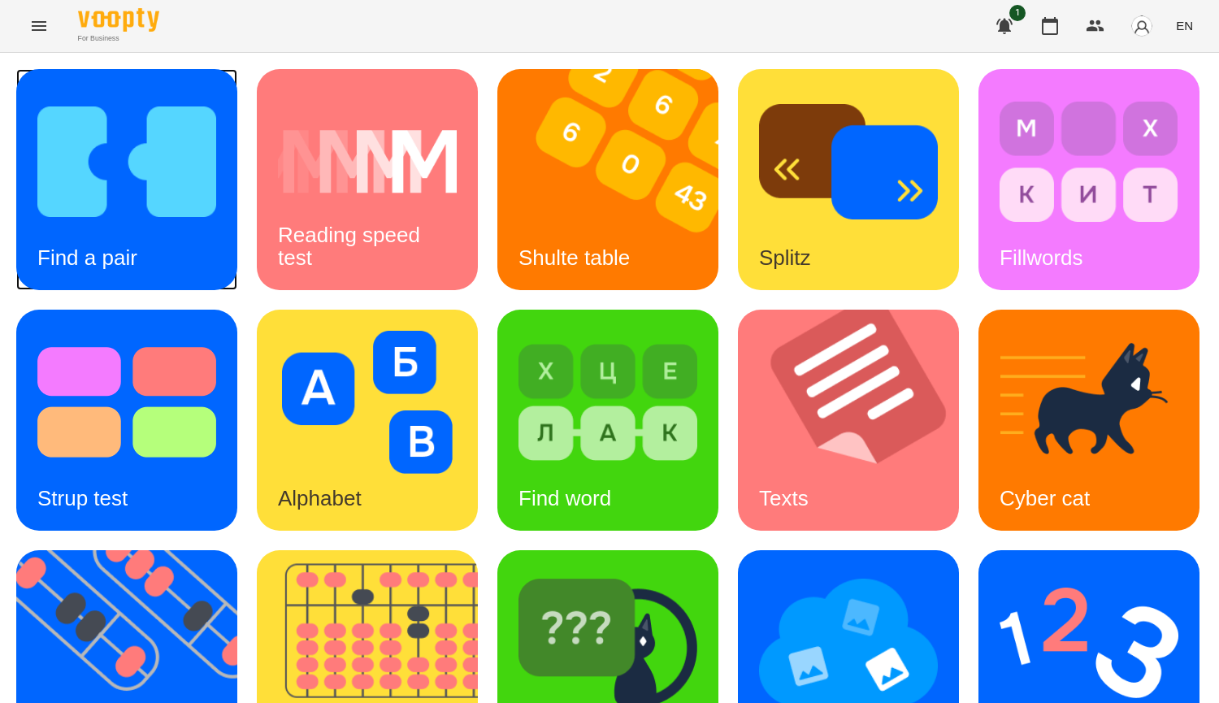
click at [85, 245] on h3 "Find a pair" at bounding box center [87, 257] width 100 height 24
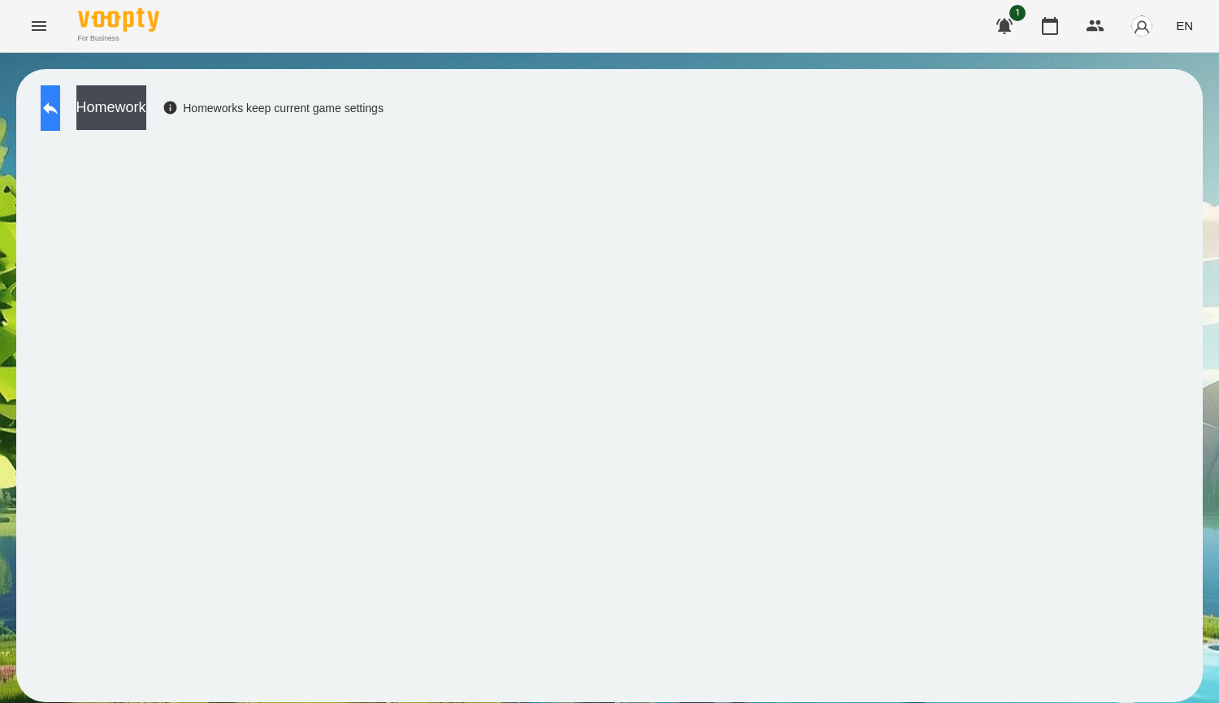
click at [60, 95] on button at bounding box center [51, 108] width 20 height 46
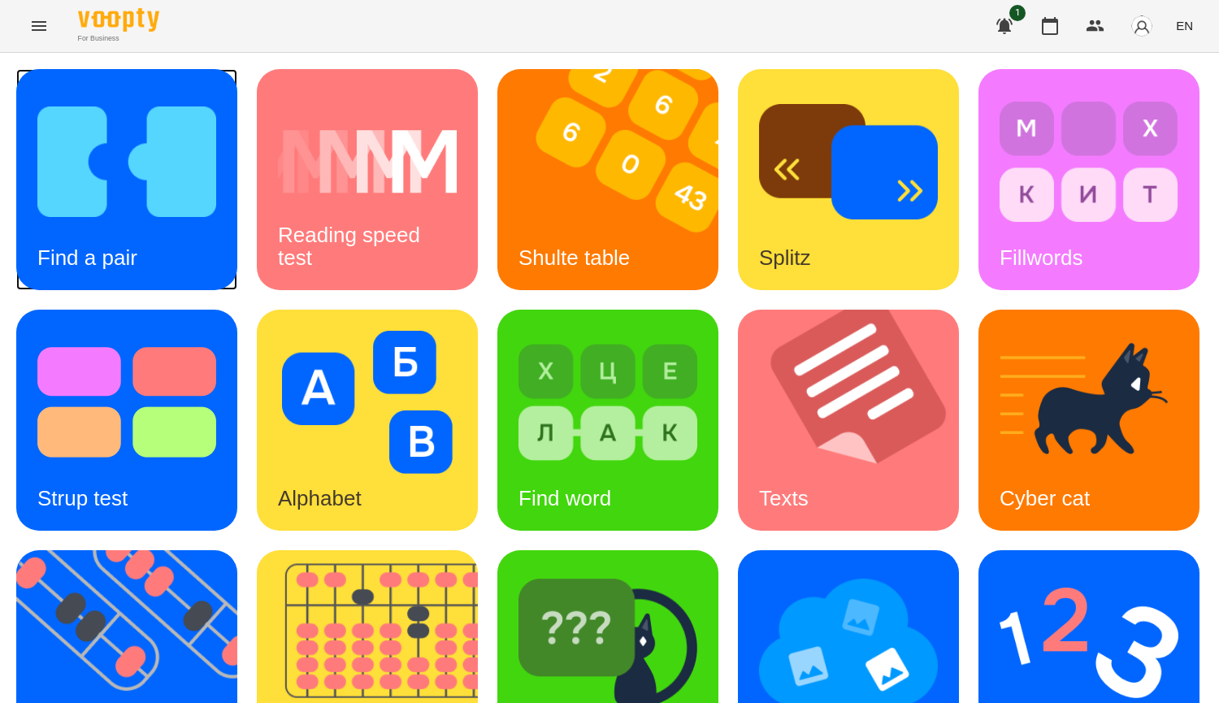
click at [151, 231] on div "Find a pair" at bounding box center [87, 258] width 142 height 64
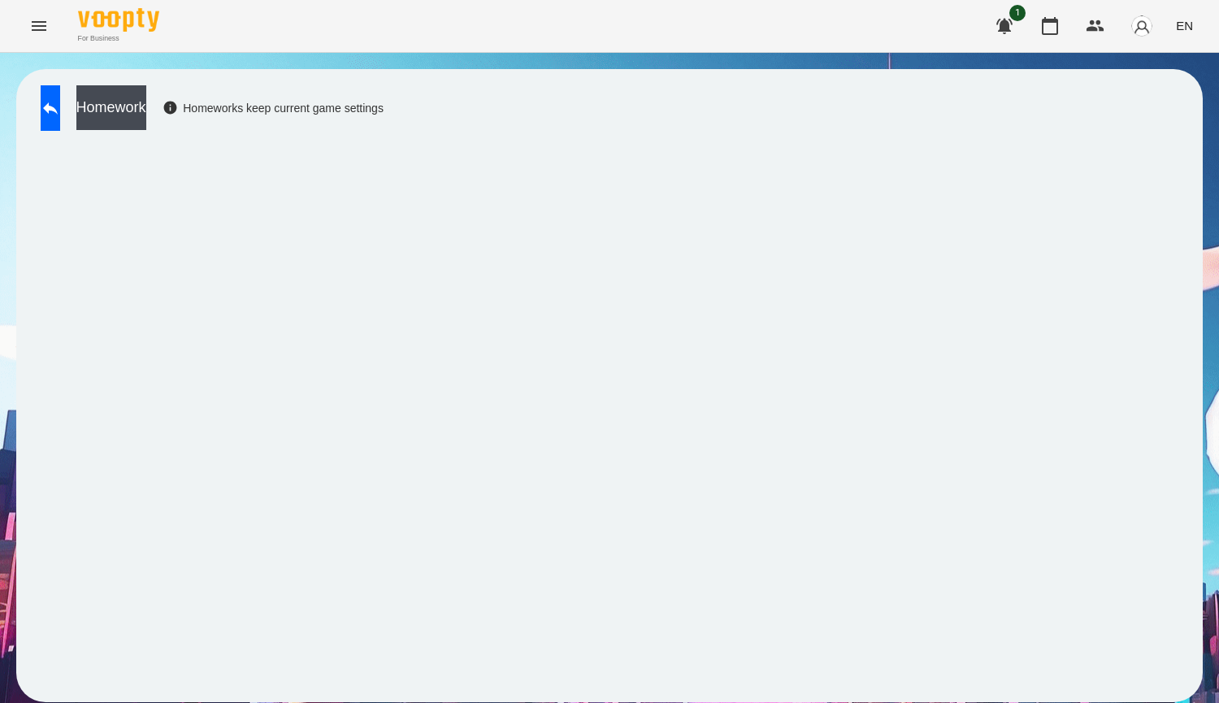
click at [67, 85] on div "Homework Homeworks keep current game settings" at bounding box center [609, 385] width 1186 height 633
click at [60, 91] on button at bounding box center [51, 108] width 20 height 46
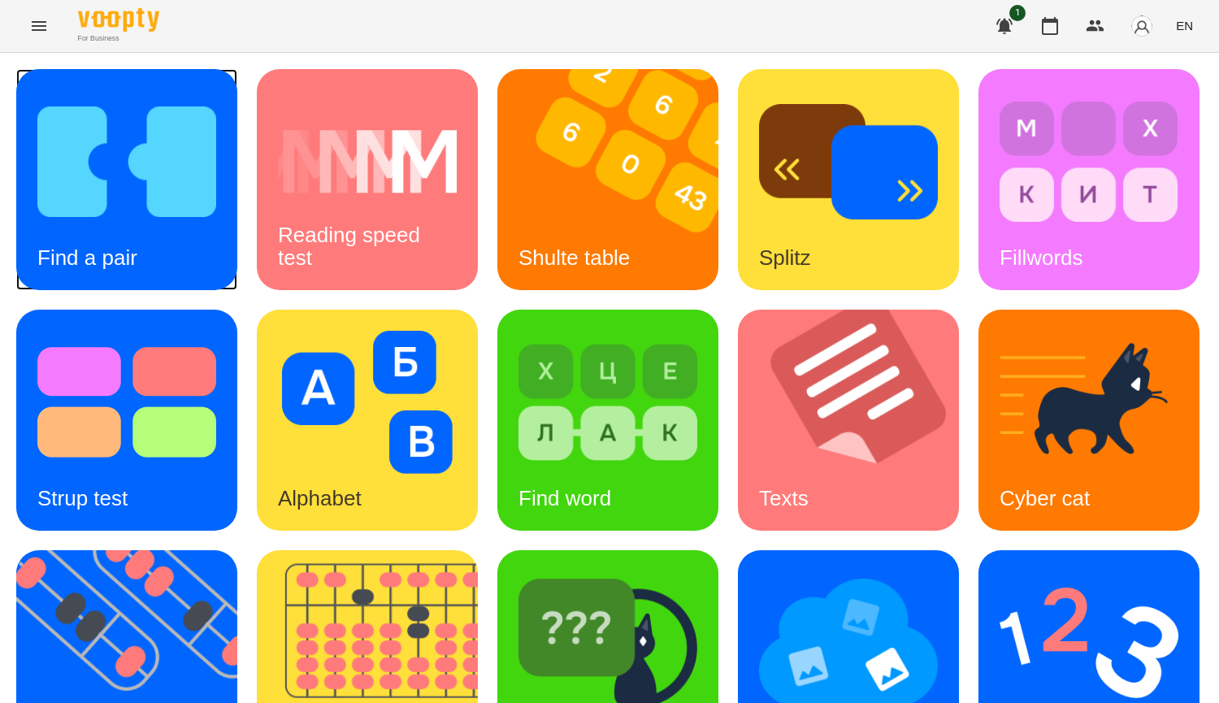
click at [176, 241] on div "Find a pair" at bounding box center [126, 179] width 221 height 221
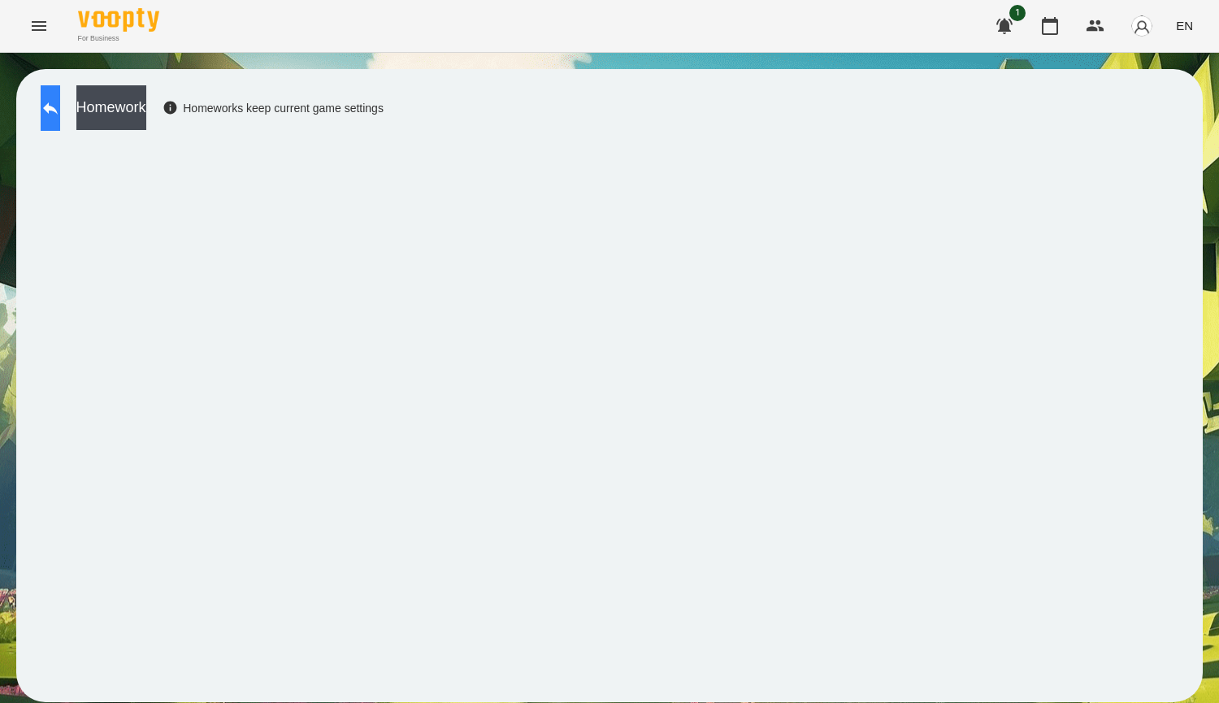
click at [60, 125] on button at bounding box center [51, 108] width 20 height 46
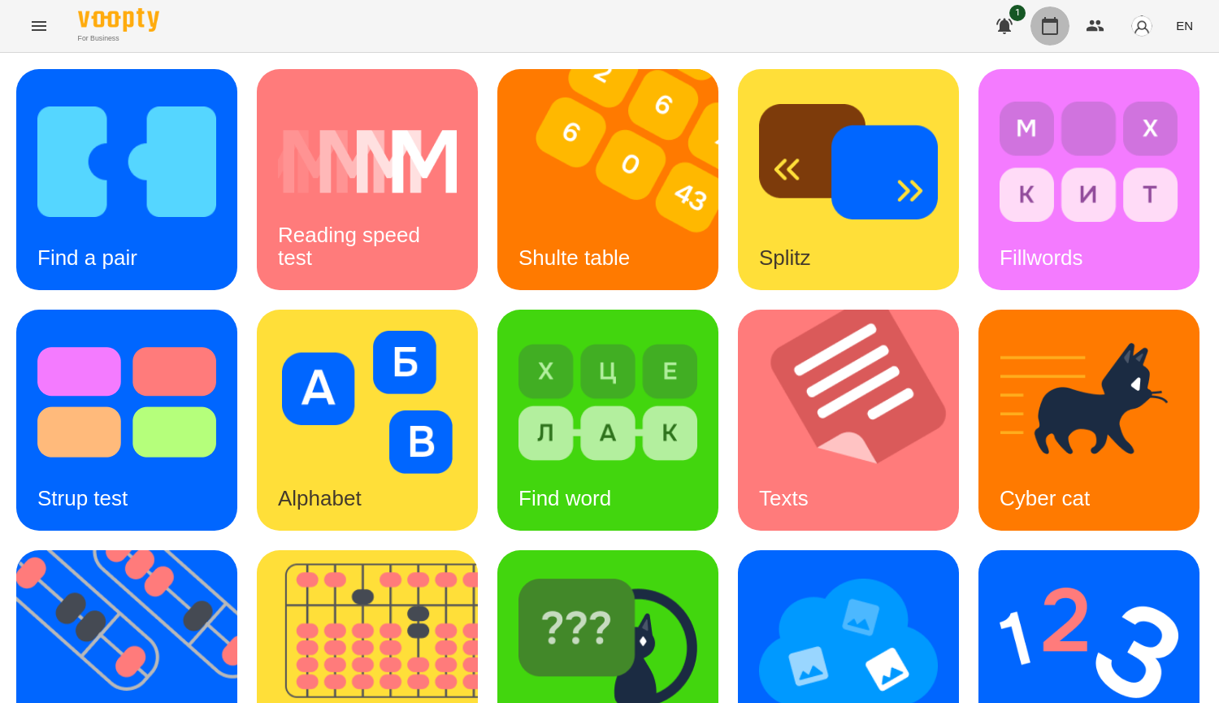
click at [1047, 30] on icon "button" at bounding box center [1050, 26] width 20 height 20
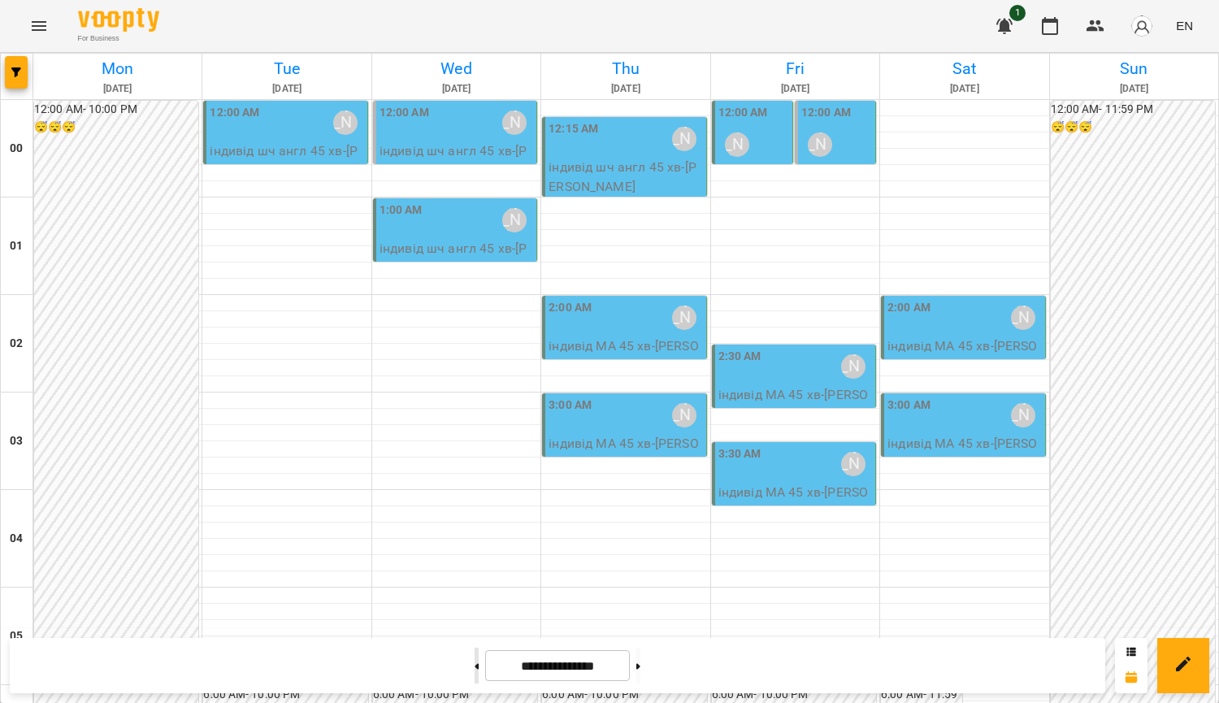
click at [475, 678] on button at bounding box center [477, 666] width 4 height 36
type input "**********"
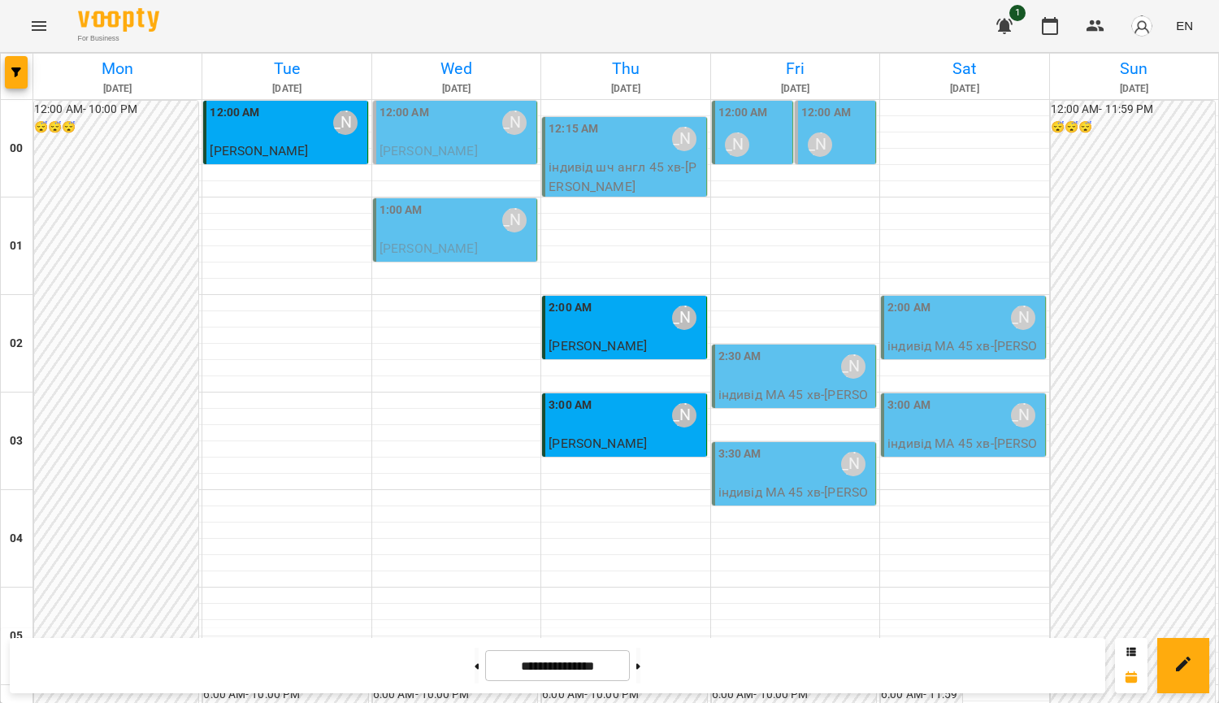
click at [745, 142] on div "[PERSON_NAME]" at bounding box center [736, 144] width 37 height 37
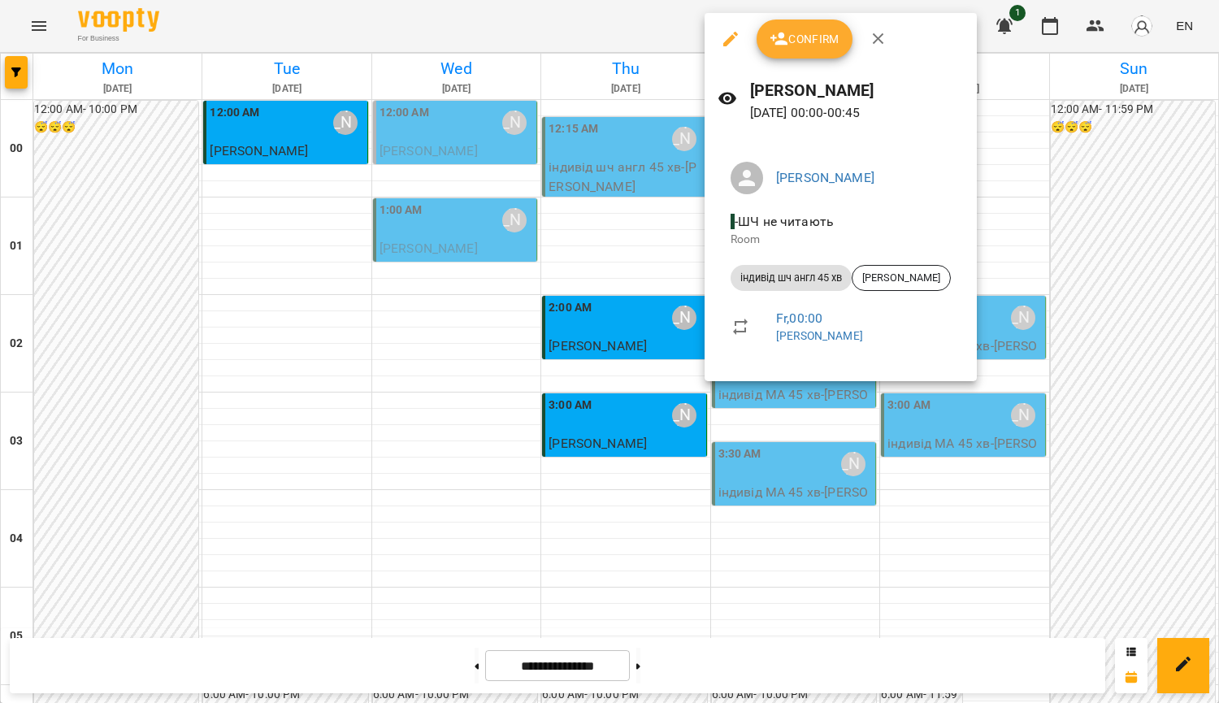
drag, startPoint x: 1139, startPoint y: 184, endPoint x: 937, endPoint y: 431, distance: 319.3
click at [1139, 184] on div at bounding box center [609, 351] width 1219 height 703
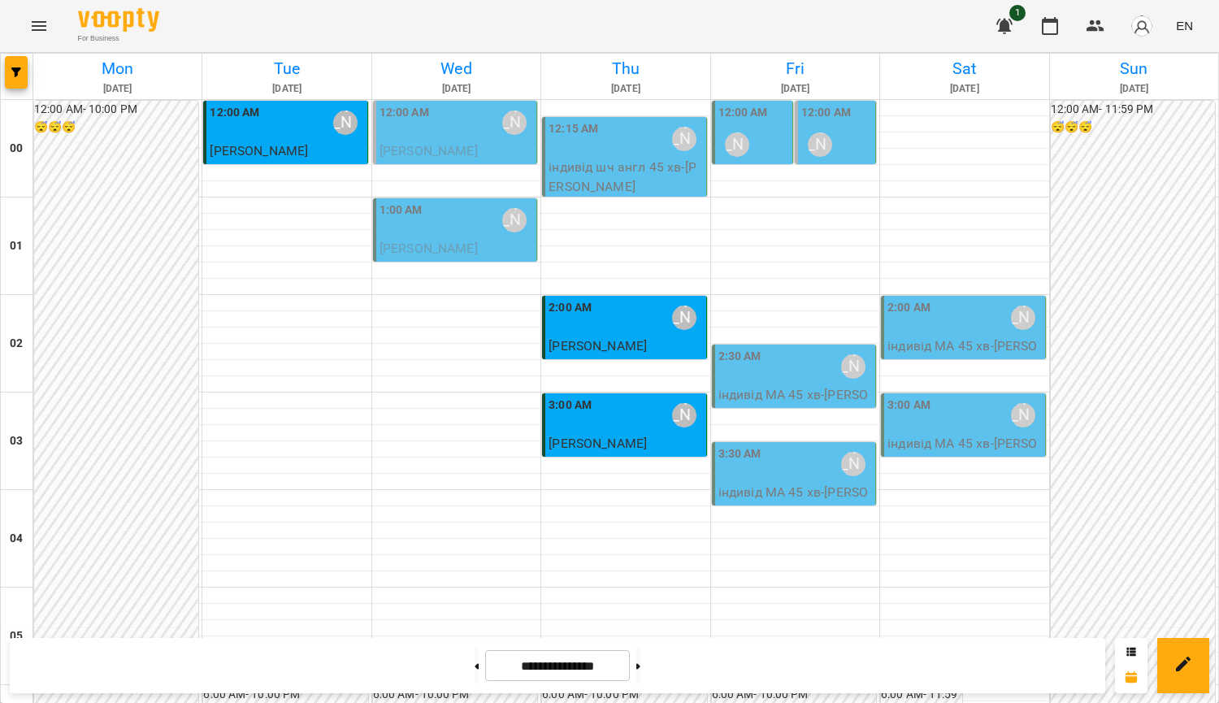
click at [752, 22] on div "For Business 1 EN" at bounding box center [609, 26] width 1219 height 52
click at [758, 142] on div "12:00 AM [PERSON_NAME]" at bounding box center [753, 133] width 71 height 59
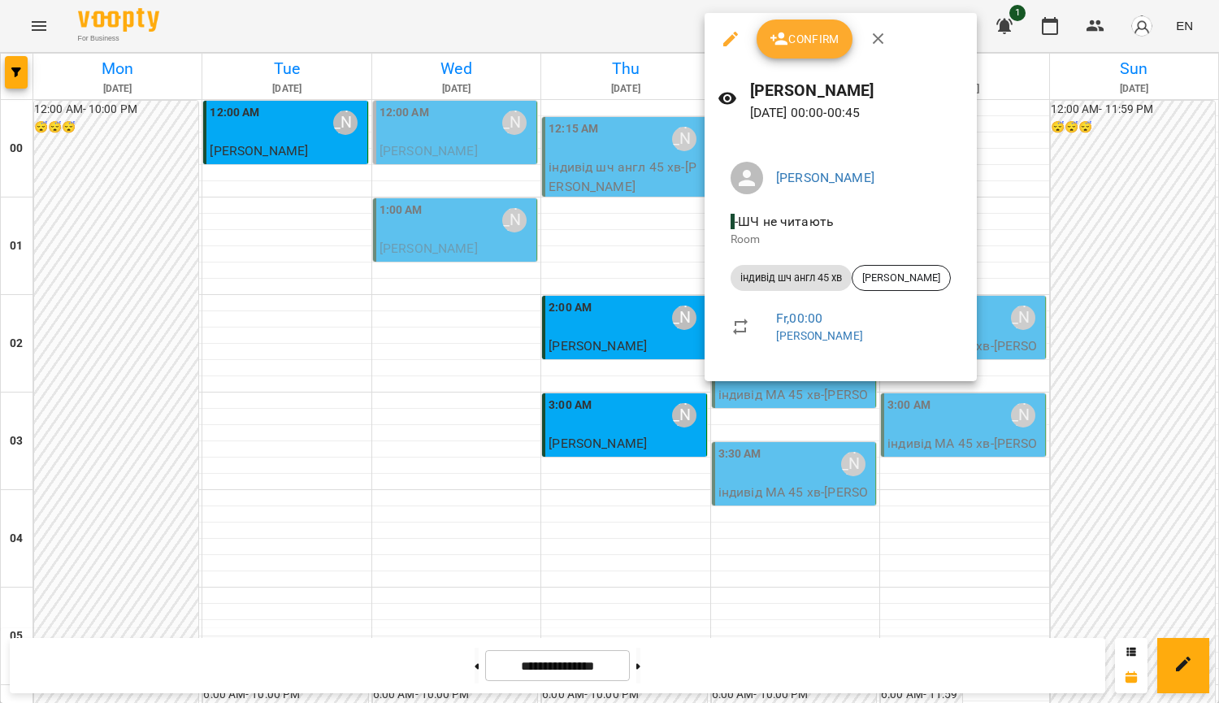
click at [1090, 197] on div at bounding box center [609, 351] width 1219 height 703
